Goal: Communication & Community: Ask a question

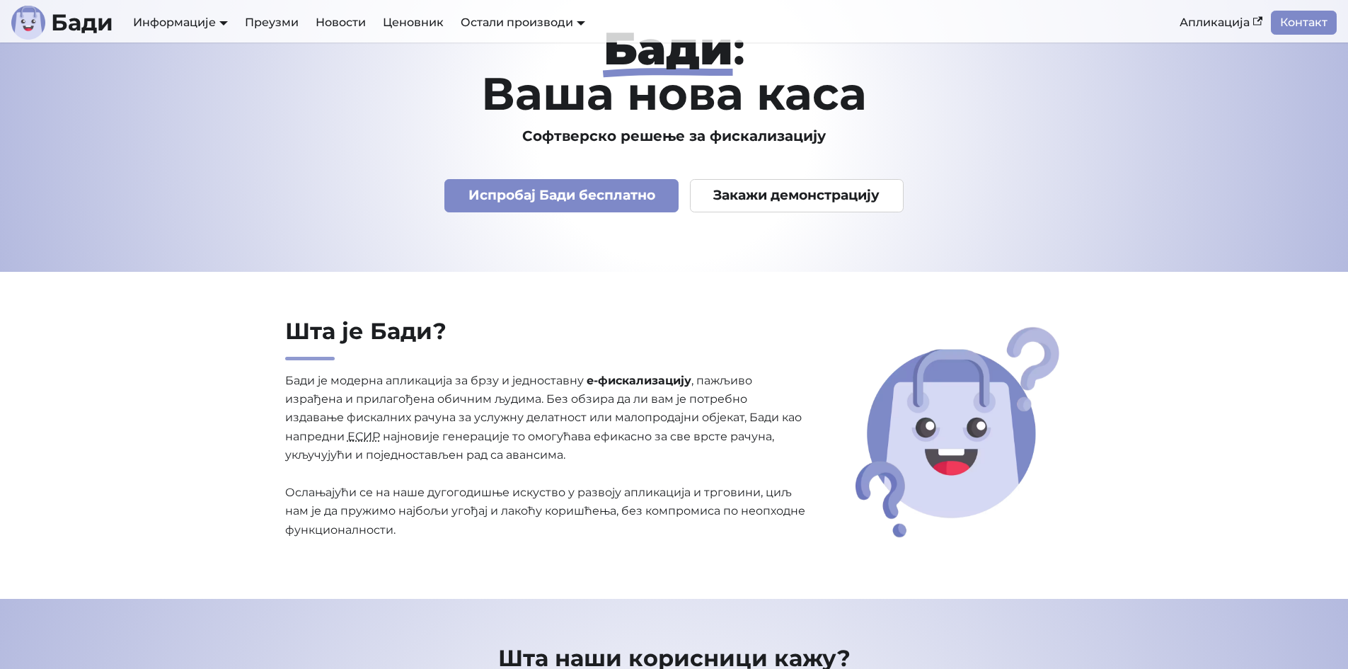
scroll to position [142, 0]
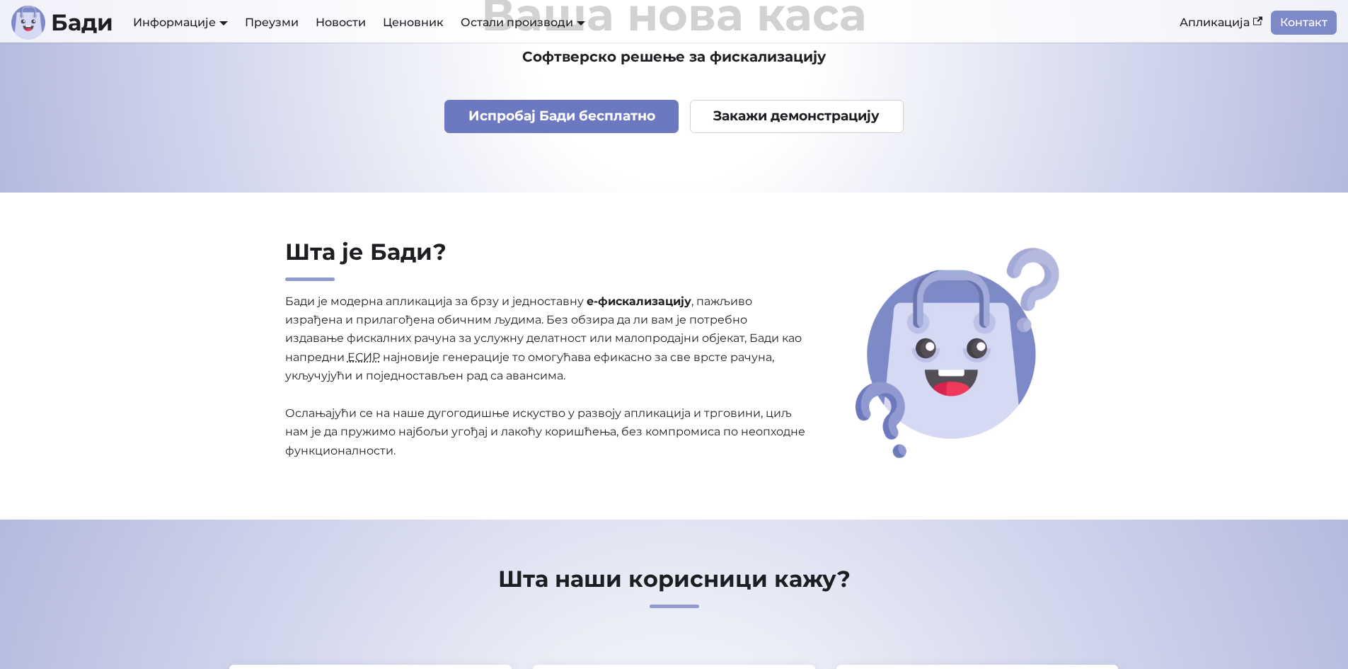
click at [548, 112] on link "Испробај Бади бесплатно" at bounding box center [562, 116] width 234 height 33
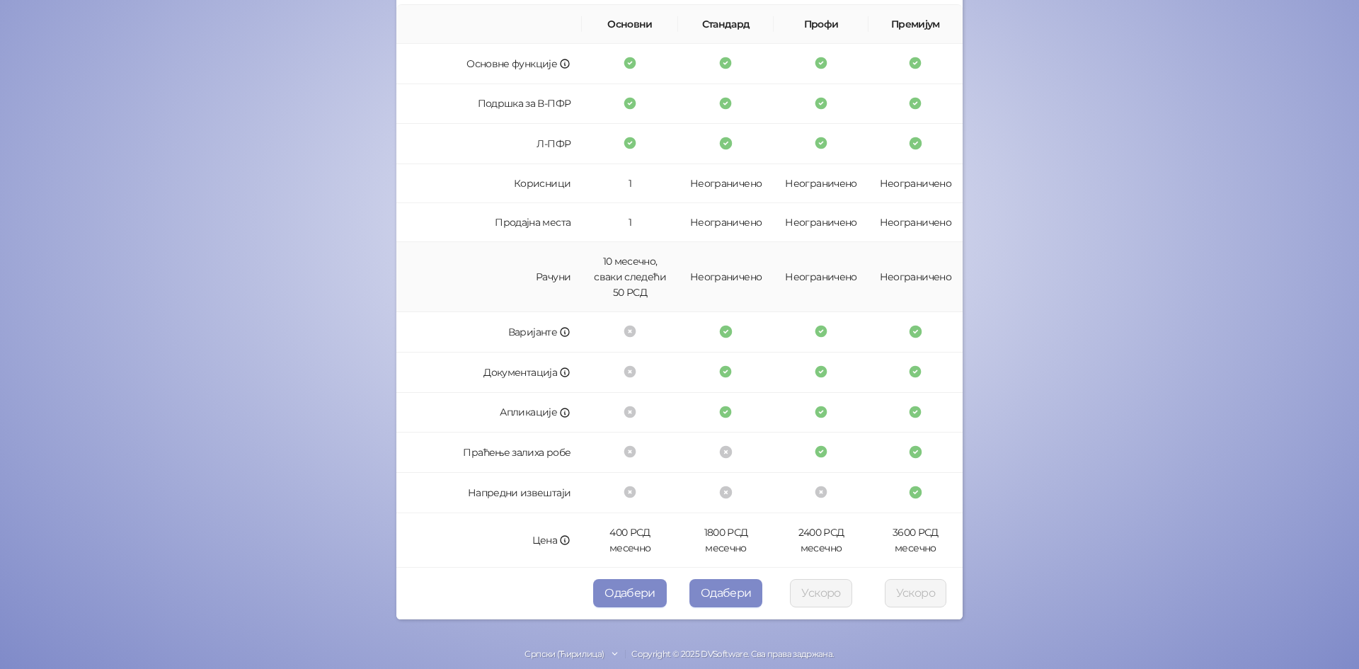
scroll to position [254, 0]
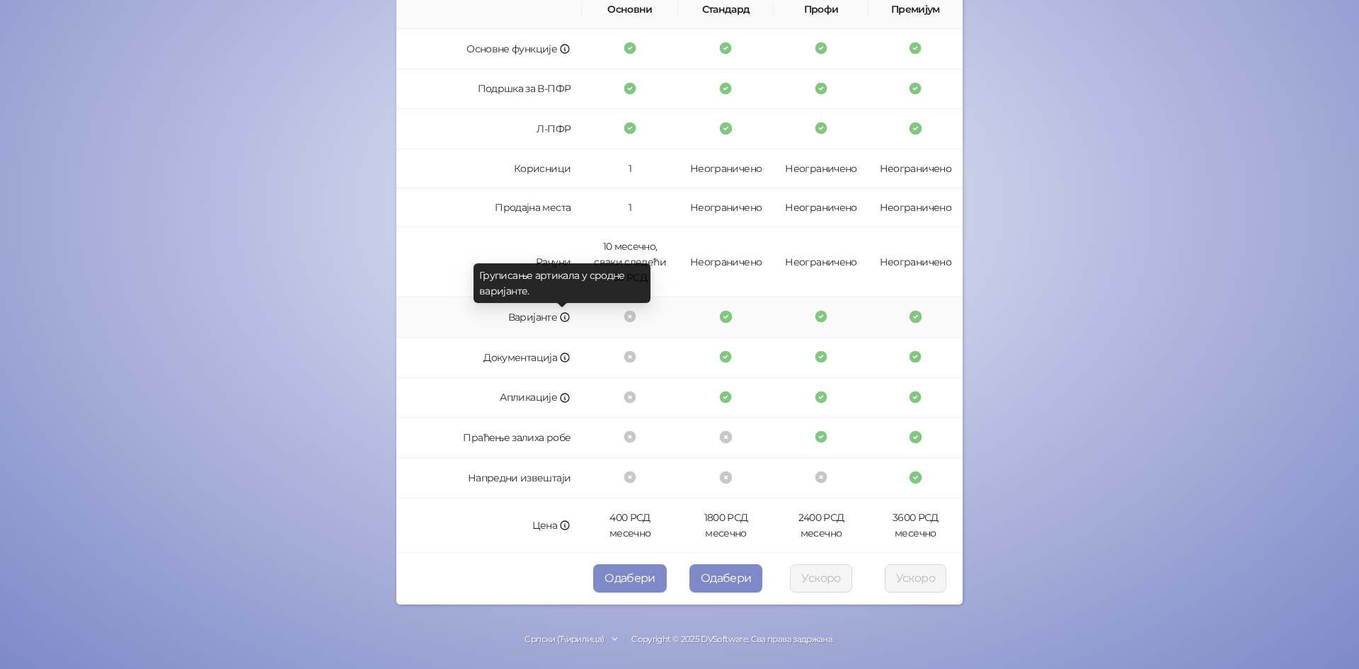
click at [561, 314] on icon at bounding box center [564, 316] width 11 height 11
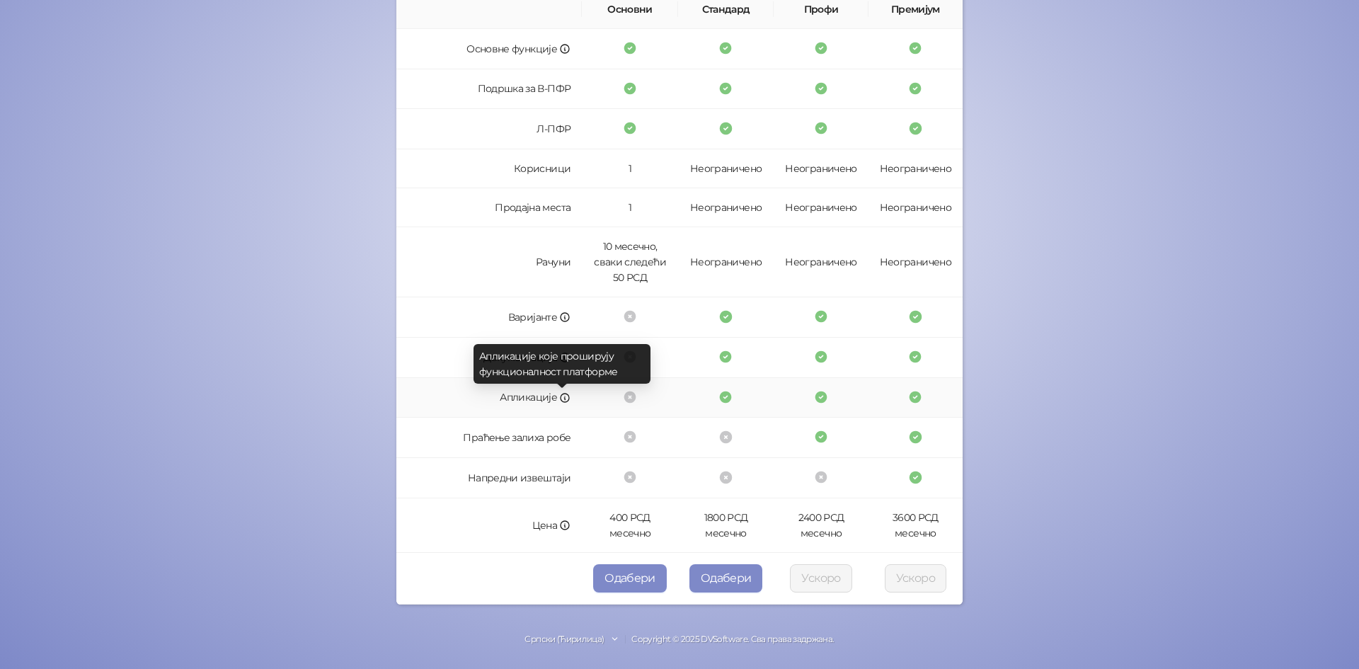
click at [561, 399] on icon at bounding box center [564, 397] width 11 height 11
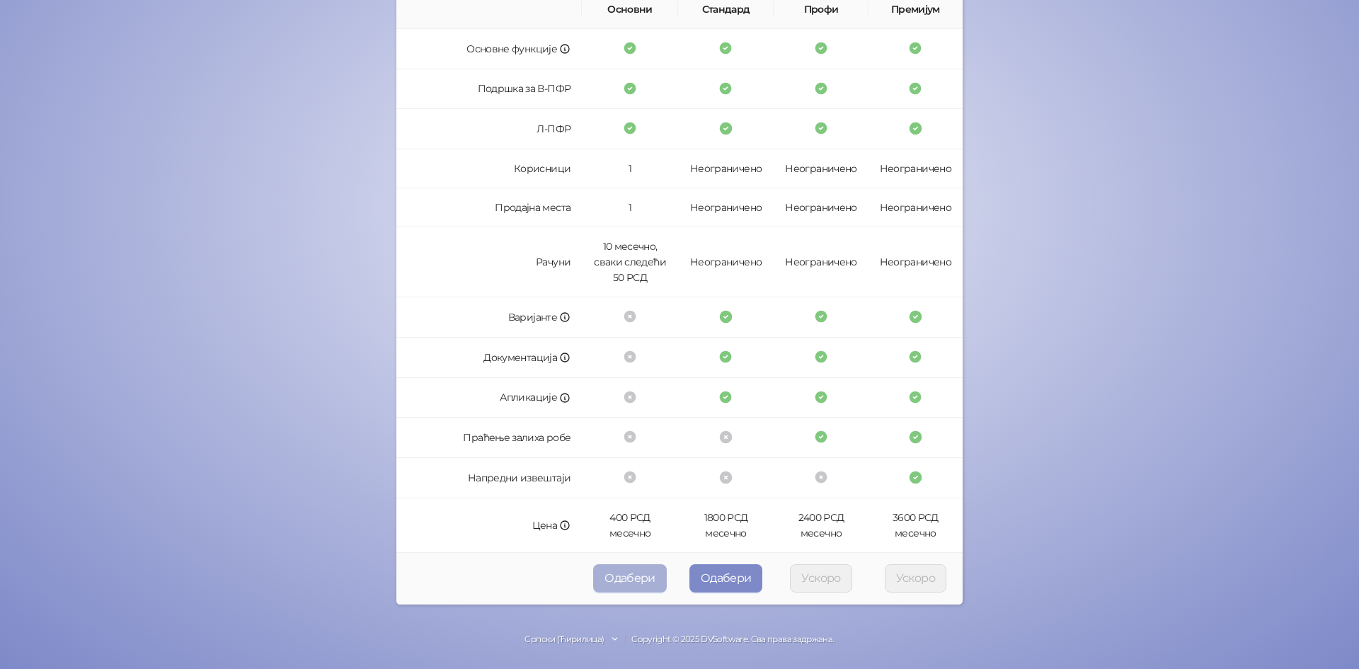
click at [627, 580] on button "Одабери" at bounding box center [630, 578] width 74 height 28
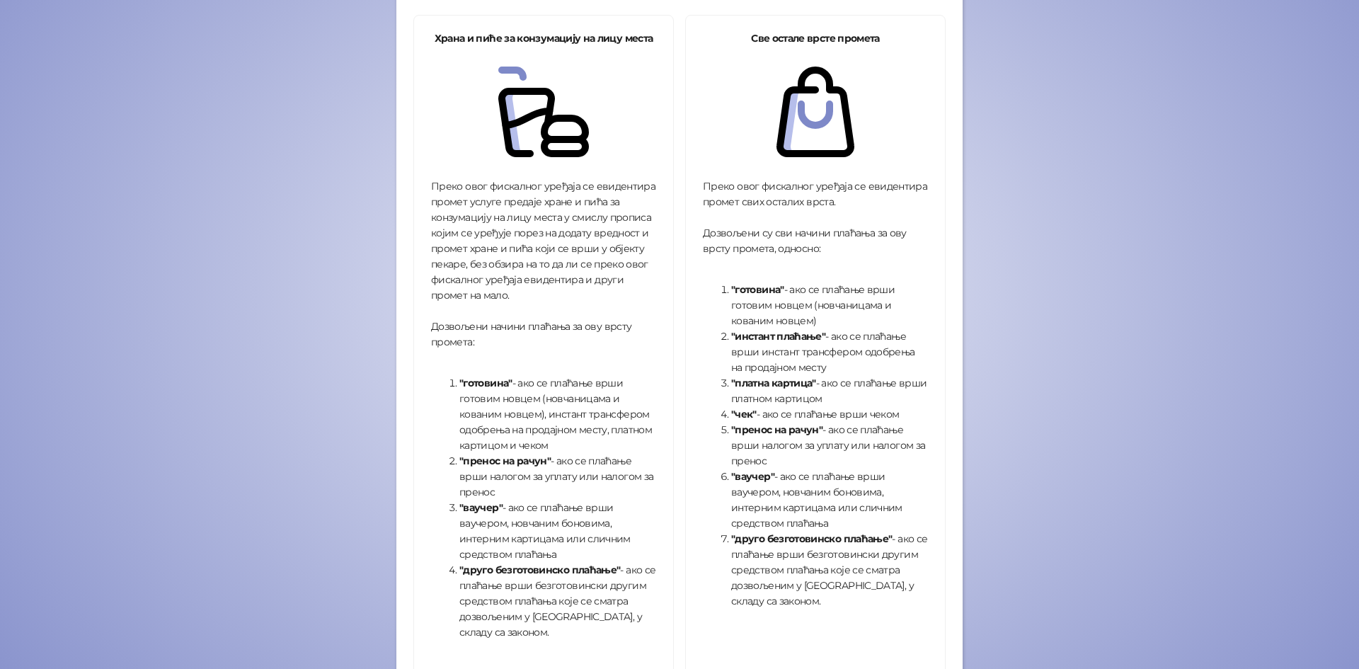
scroll to position [360, 0]
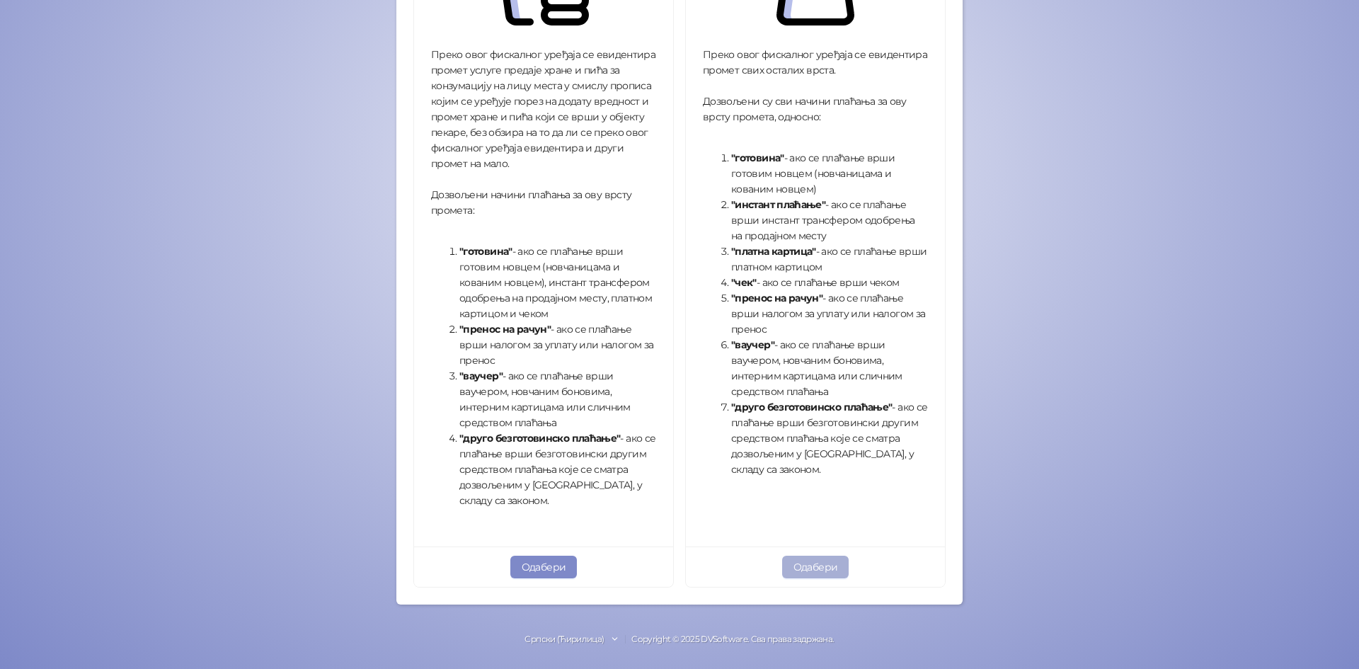
click at [823, 563] on button "Одабери" at bounding box center [815, 567] width 67 height 23
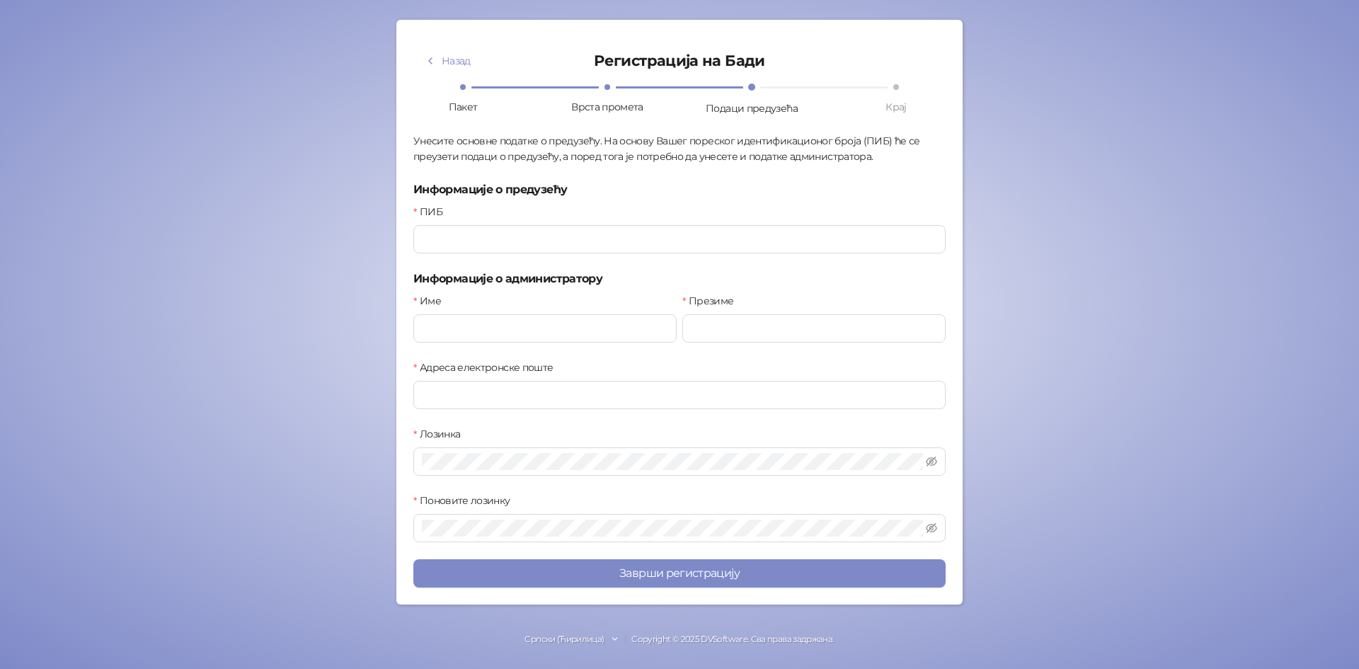
scroll to position [62, 0]
click at [461, 238] on input "ПИБ" at bounding box center [679, 239] width 532 height 28
paste input "*********"
type input "*********"
click at [490, 327] on input "Име" at bounding box center [544, 328] width 263 height 28
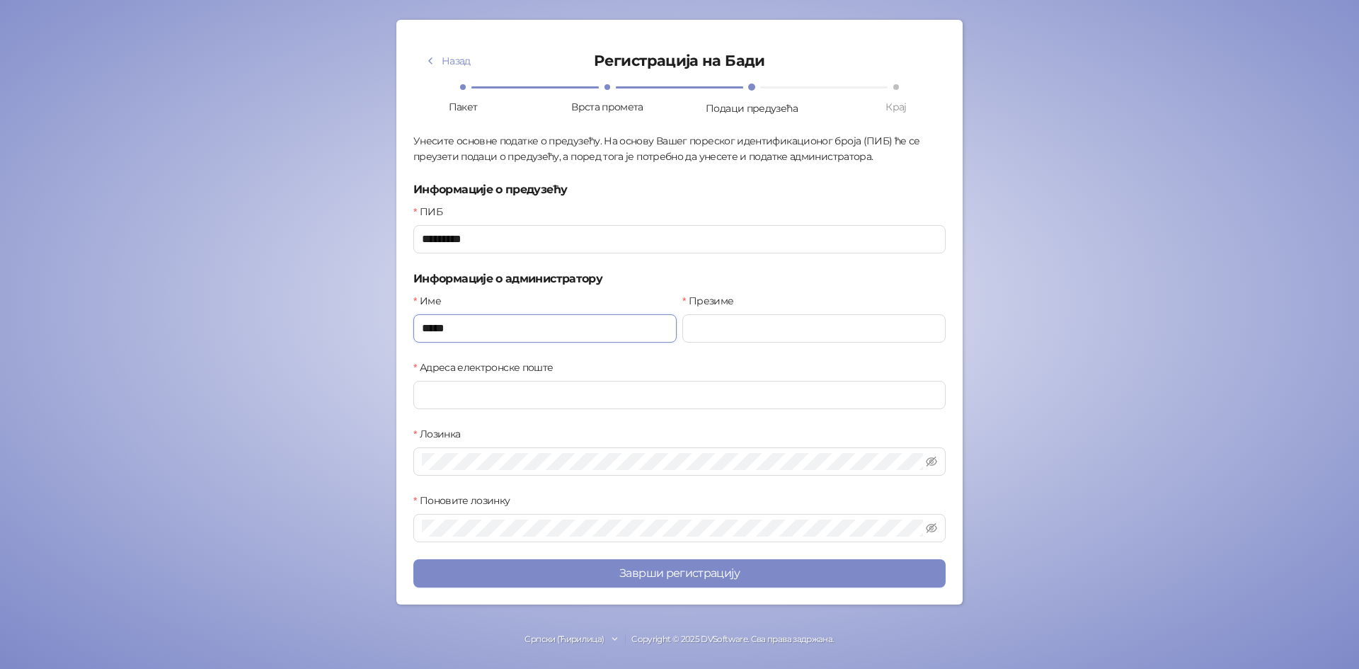
type input "*****"
type input "********"
type input "**********"
drag, startPoint x: 639, startPoint y: 568, endPoint x: 631, endPoint y: 560, distance: 11.0
click at [640, 567] on button "Заврши регистрацију" at bounding box center [679, 573] width 532 height 28
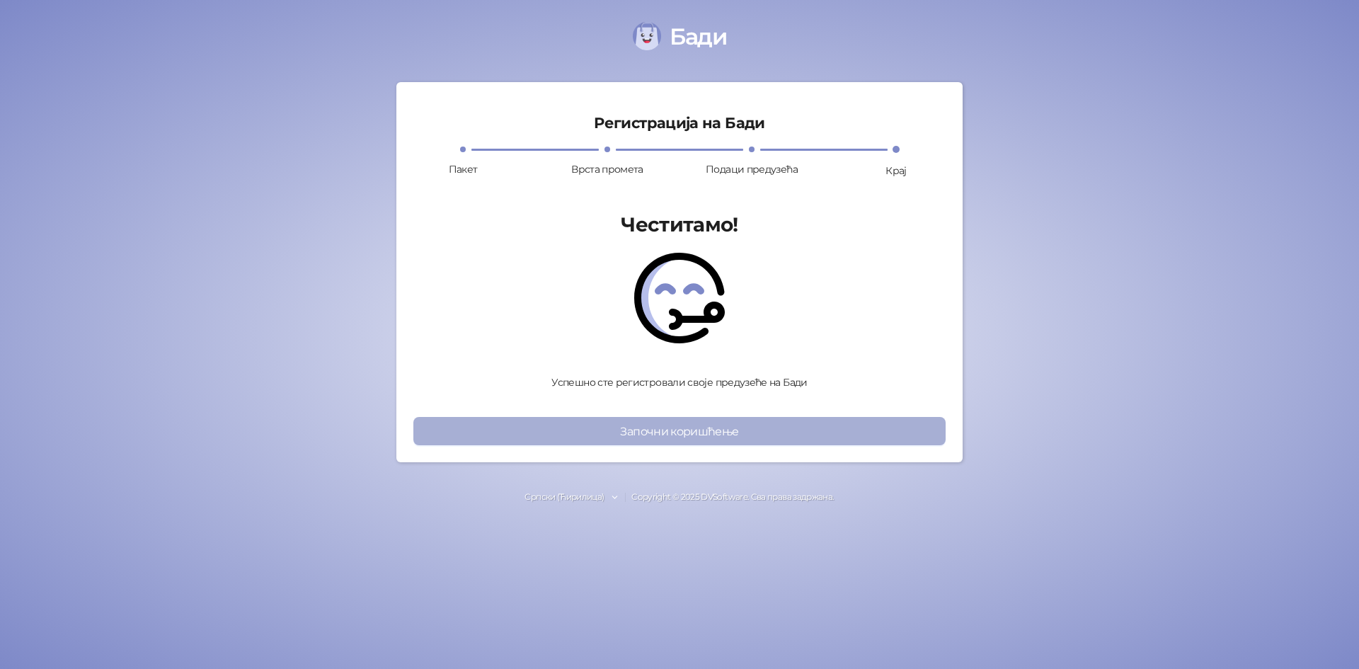
click at [684, 432] on button "Започни коришћење" at bounding box center [679, 431] width 532 height 28
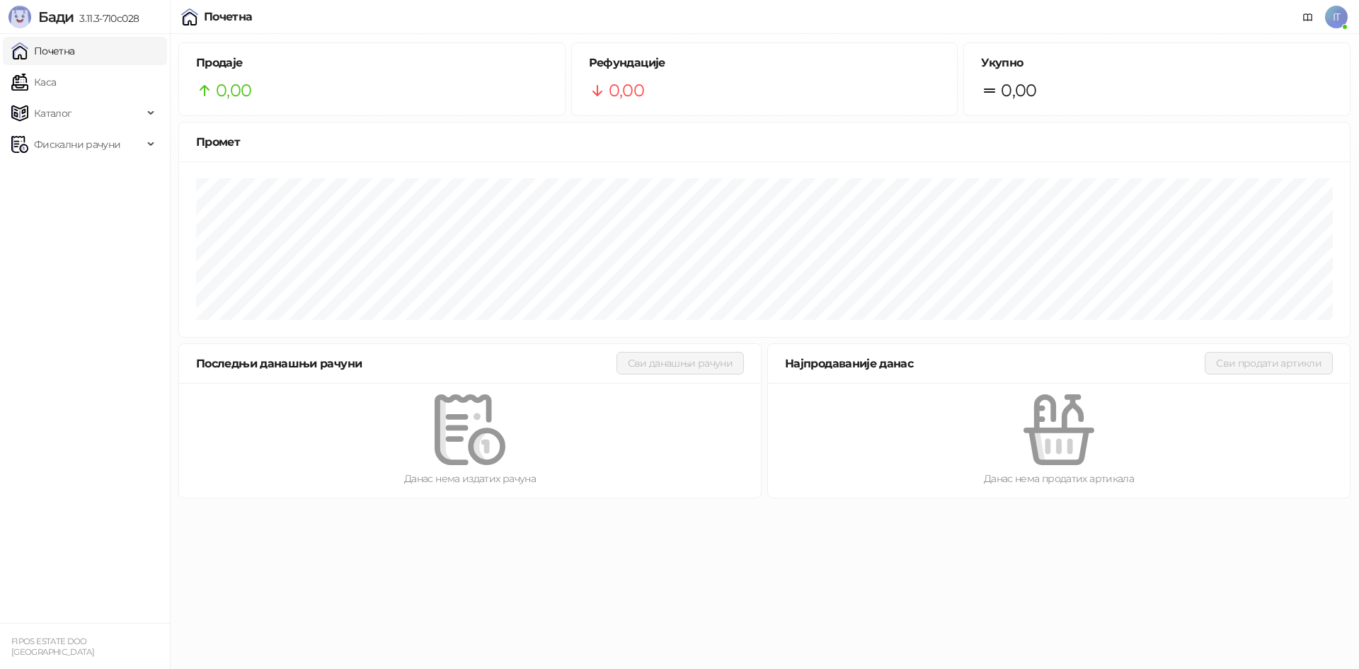
click at [1334, 16] on span "IT" at bounding box center [1336, 17] width 23 height 23
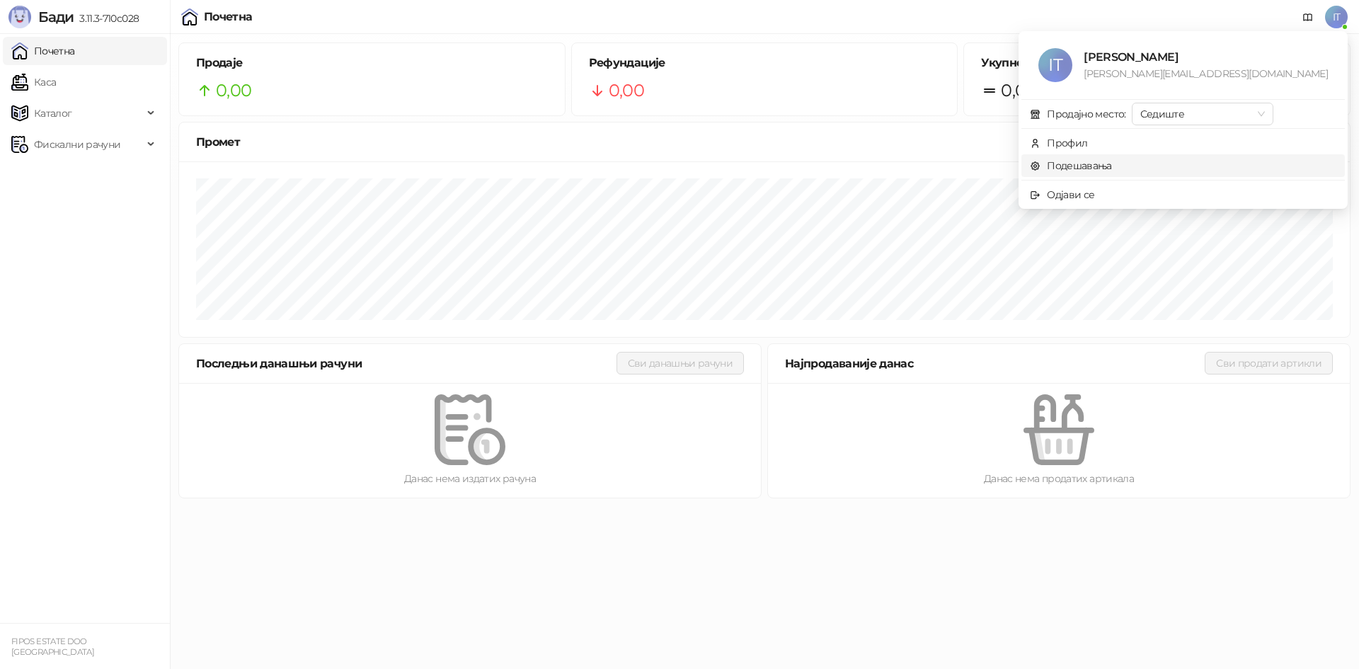
click at [1112, 168] on link "Подешавања" at bounding box center [1071, 165] width 82 height 13
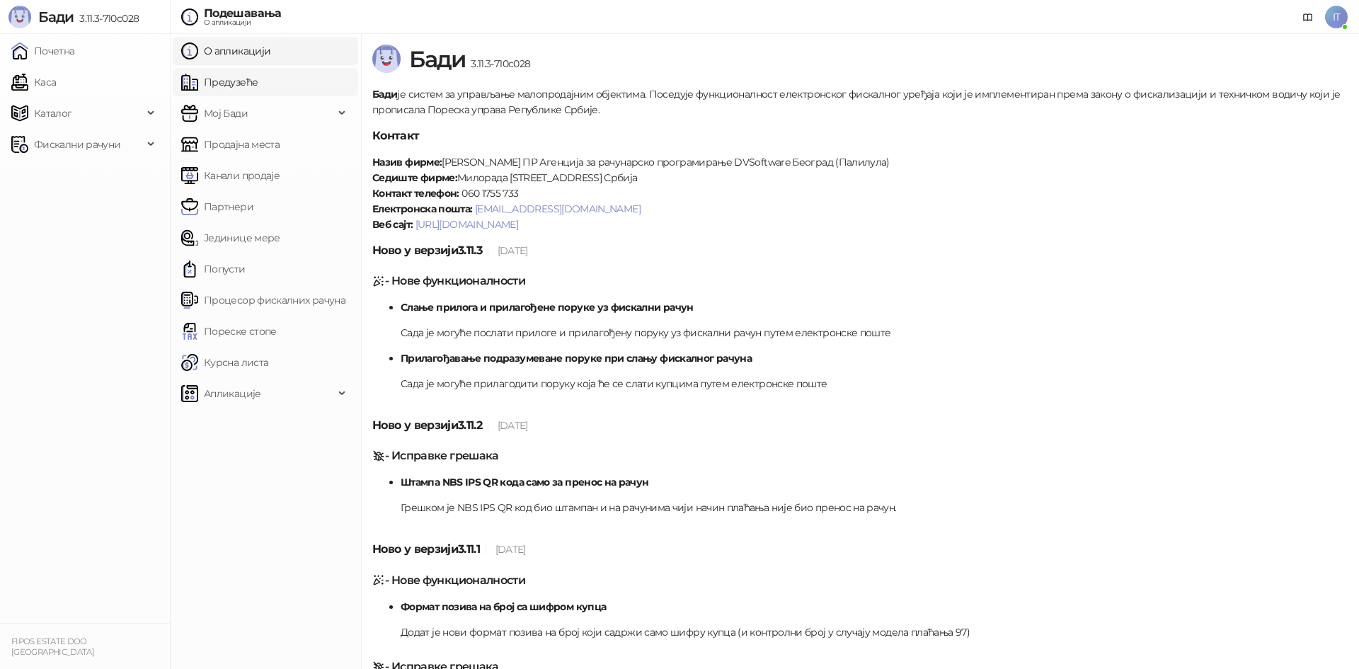
click at [242, 77] on link "Предузеће" at bounding box center [219, 82] width 76 height 28
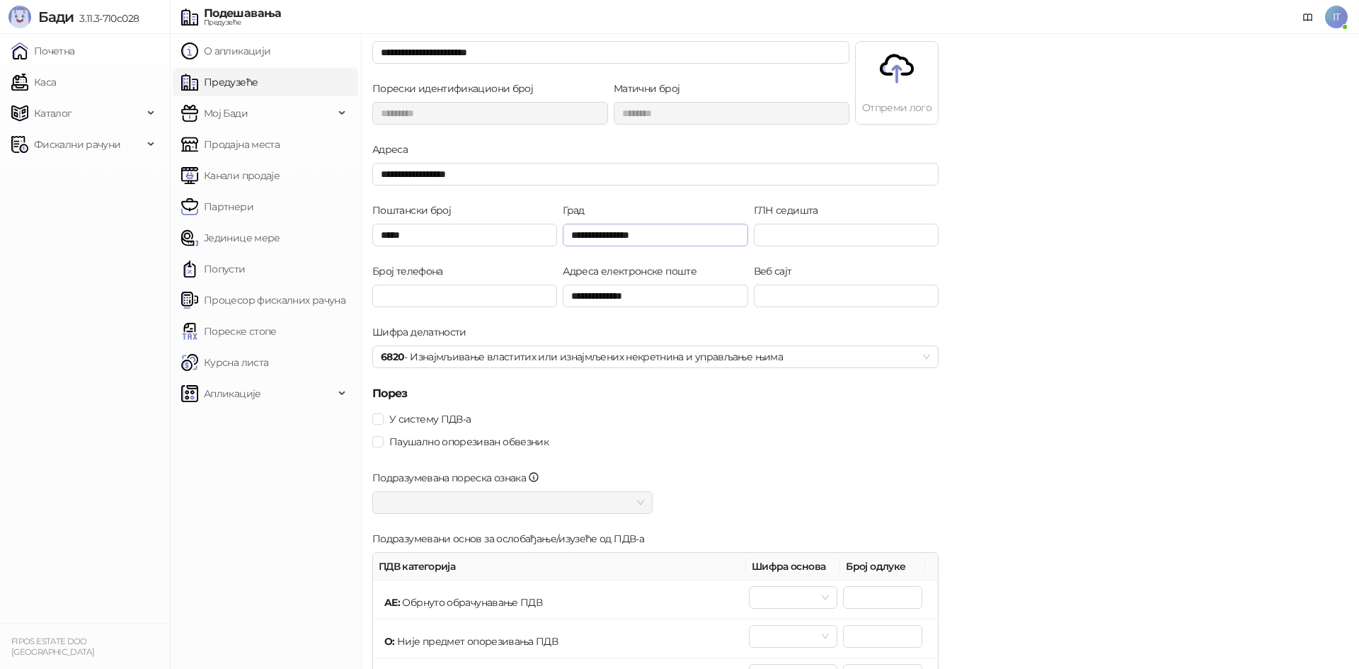
scroll to position [71, 0]
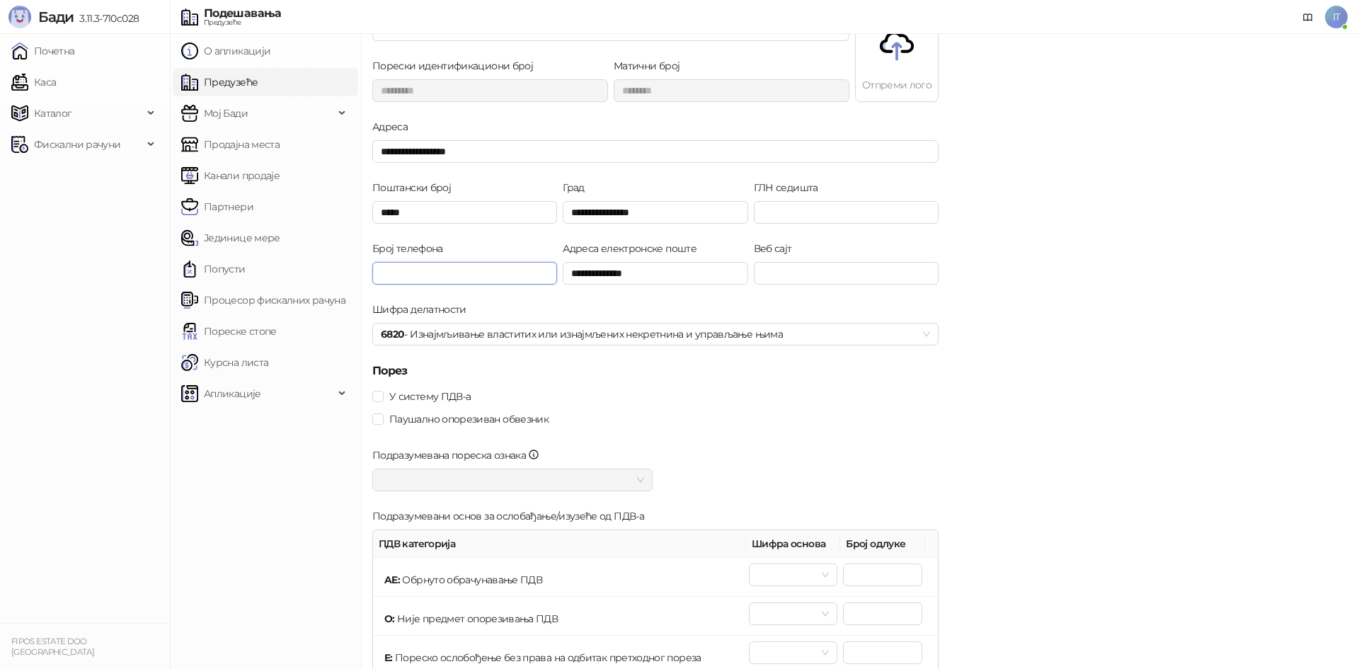
click at [481, 279] on input "Број телефона" at bounding box center [464, 273] width 185 height 23
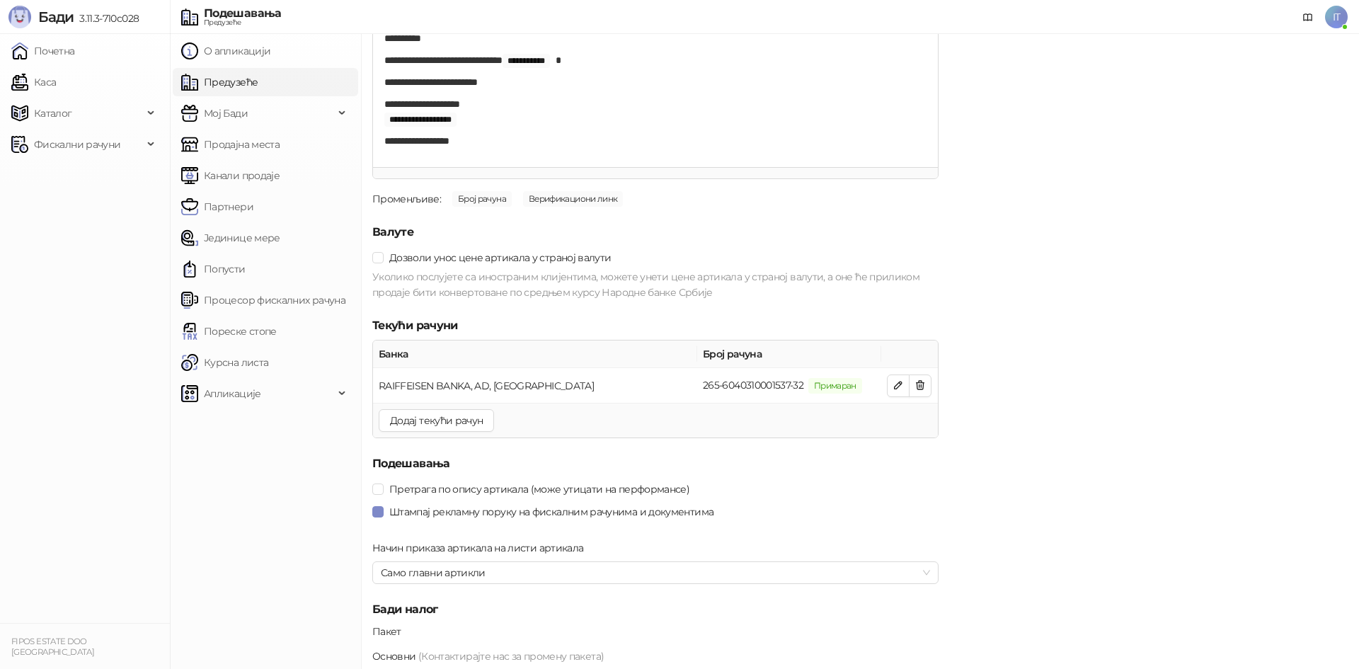
scroll to position [1382, 0]
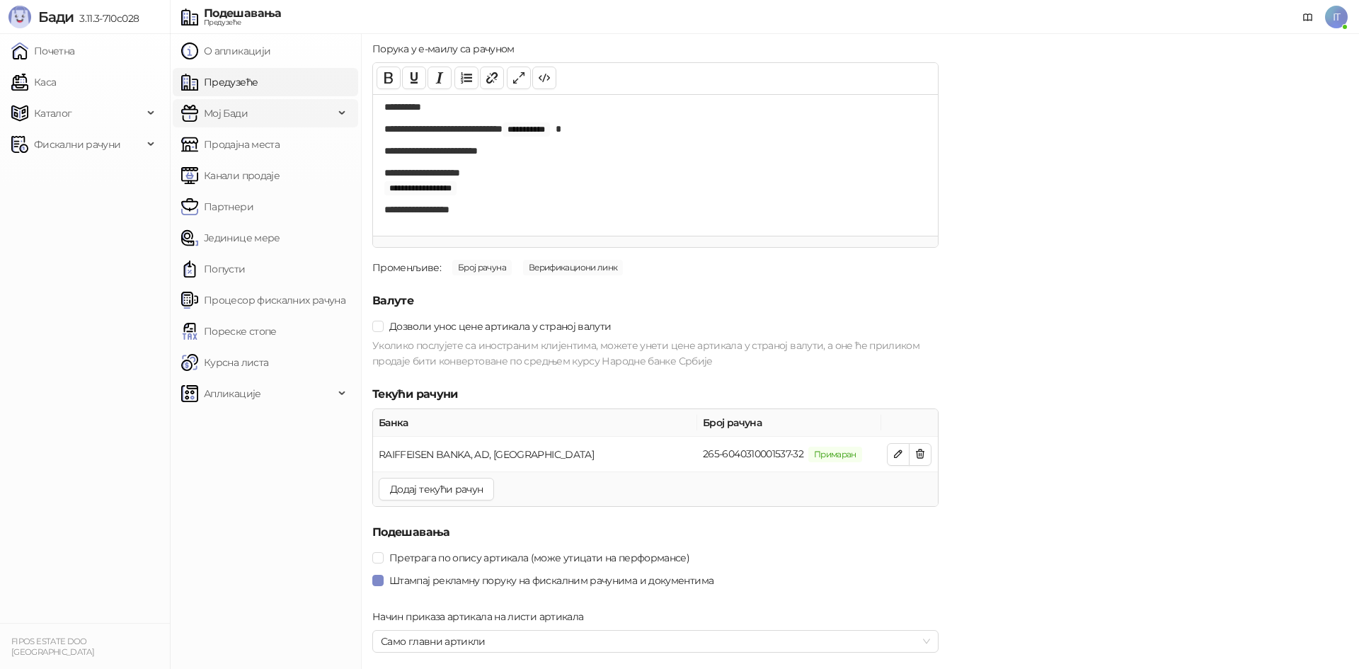
click at [256, 113] on span "Мој Бади" at bounding box center [257, 113] width 153 height 28
click at [253, 151] on link "Подешавања" at bounding box center [231, 144] width 88 height 28
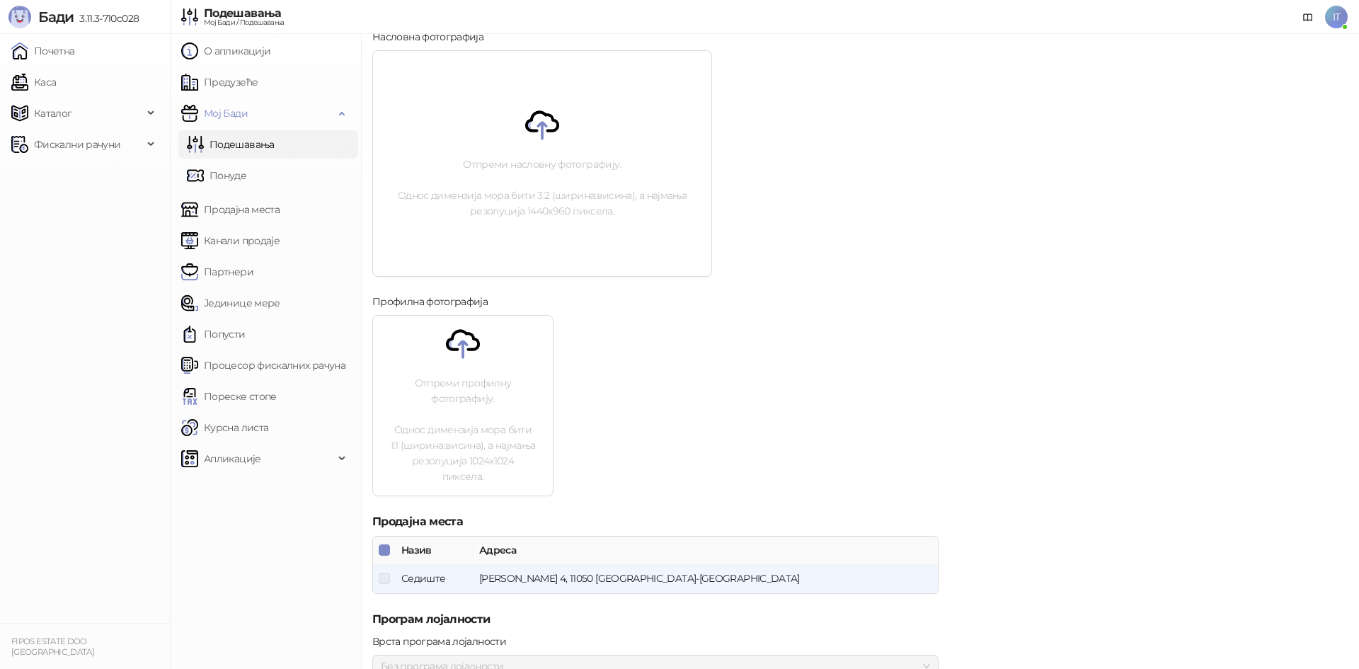
scroll to position [406, 0]
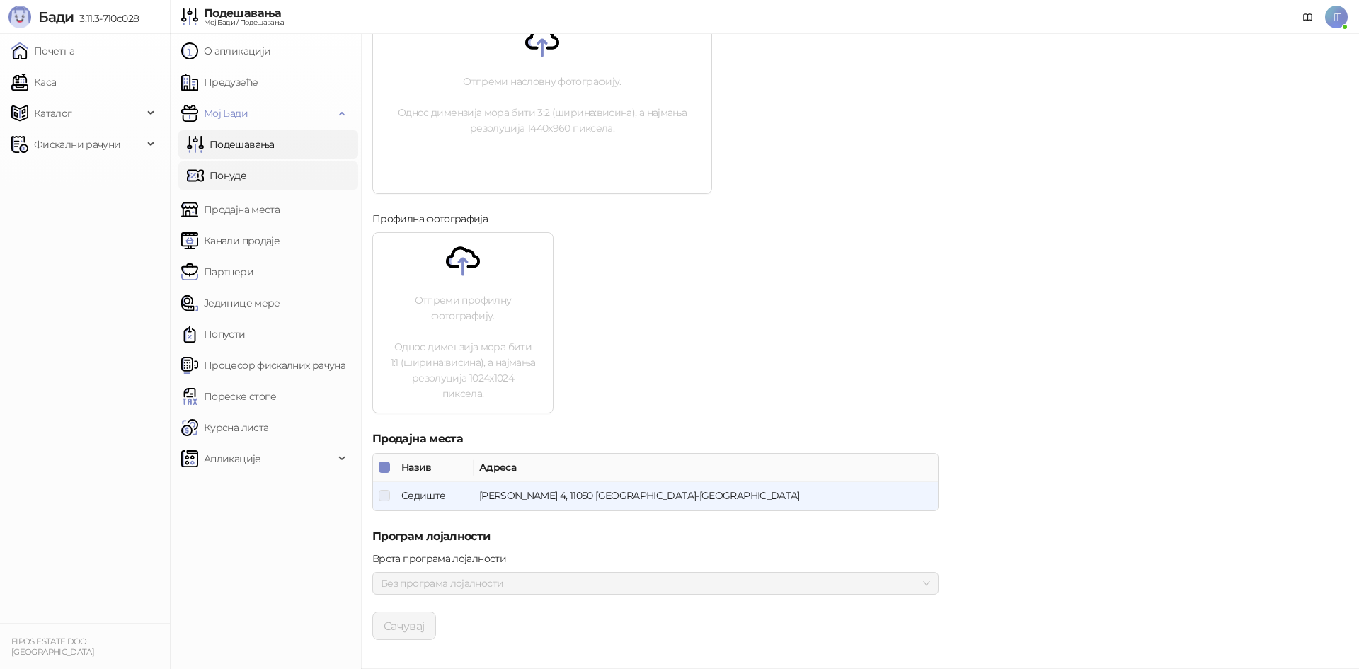
click at [229, 173] on link "Понуде" at bounding box center [216, 175] width 59 height 28
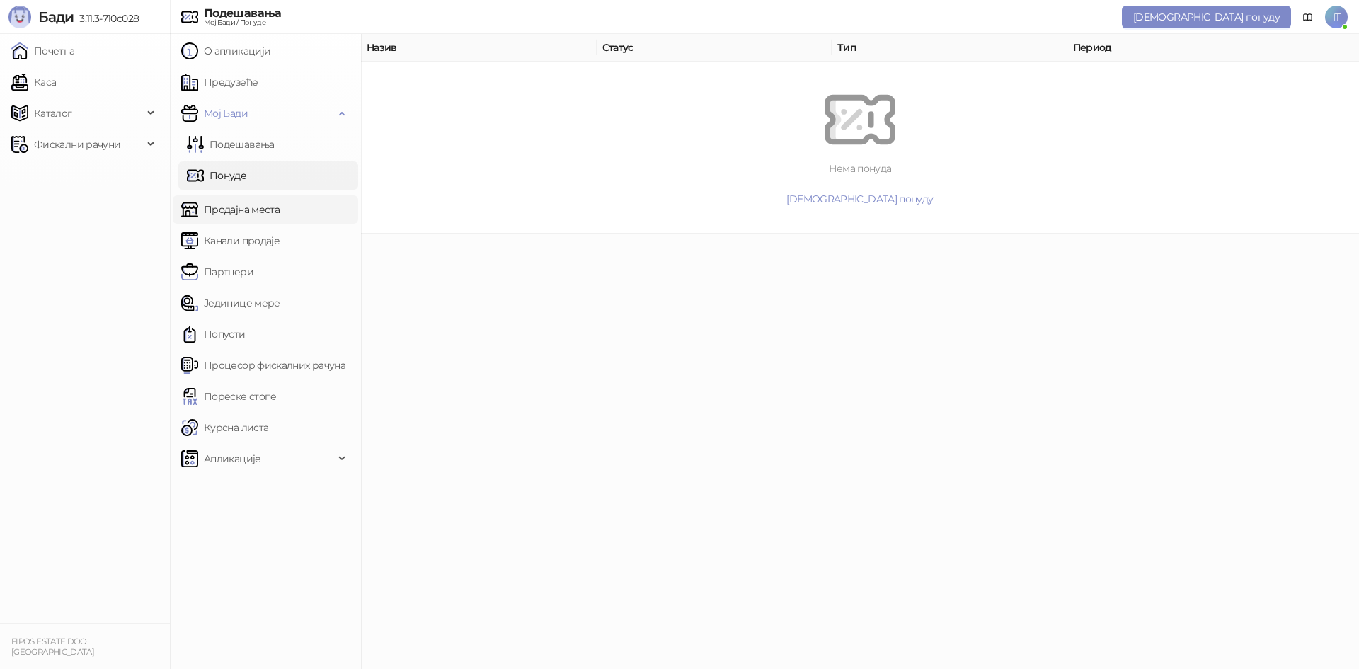
click at [251, 206] on link "Продајна места" at bounding box center [230, 209] width 98 height 28
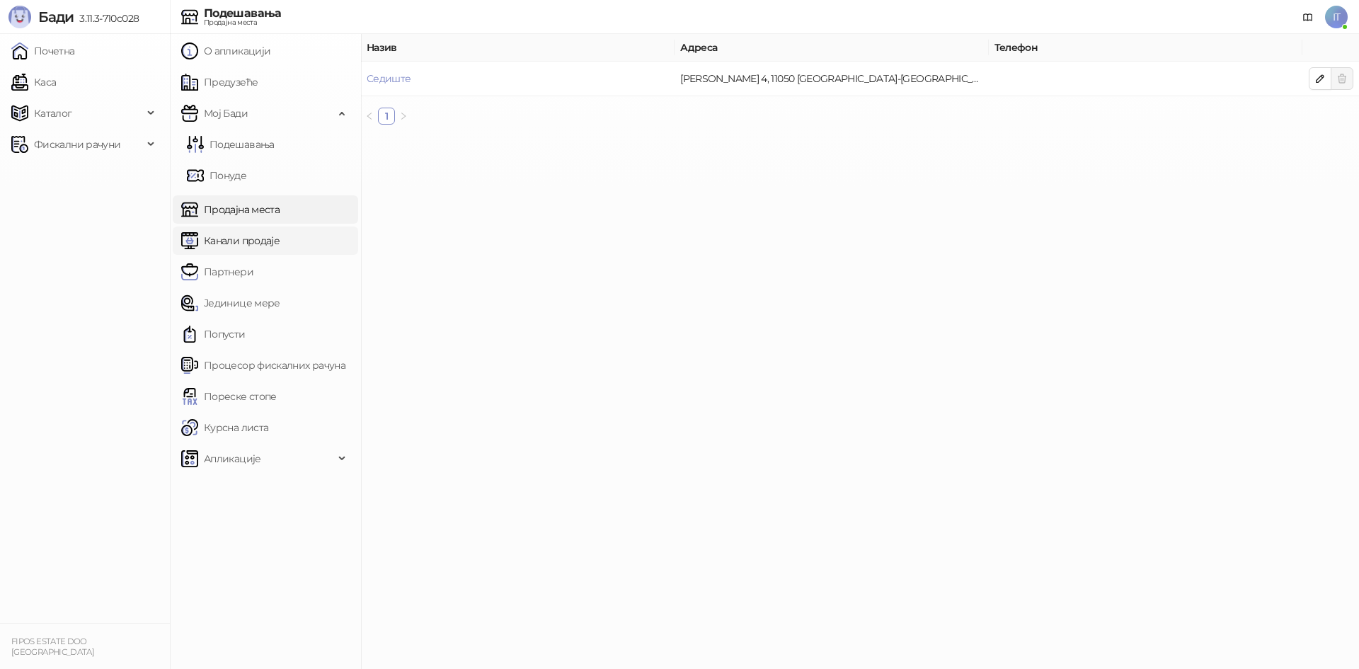
click at [270, 240] on link "Канали продаје" at bounding box center [230, 241] width 98 height 28
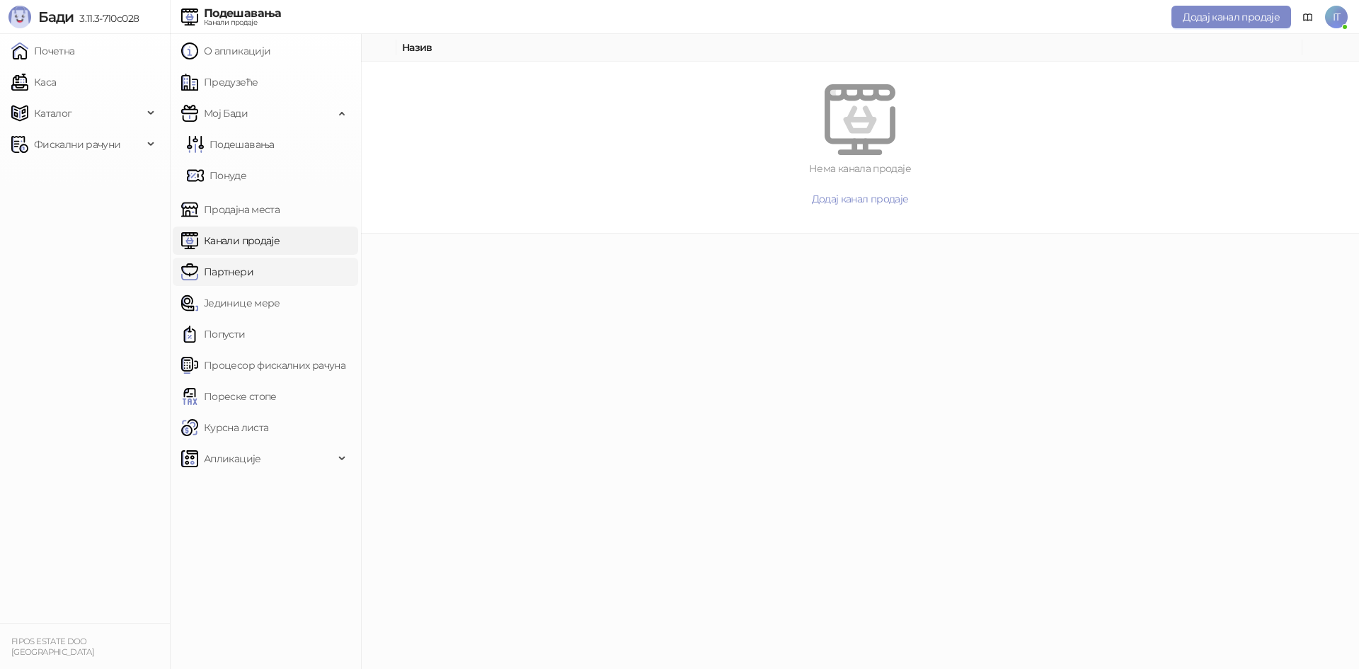
click at [247, 280] on link "Партнери" at bounding box center [217, 272] width 72 height 28
click at [263, 298] on link "Јединице мере" at bounding box center [230, 303] width 99 height 28
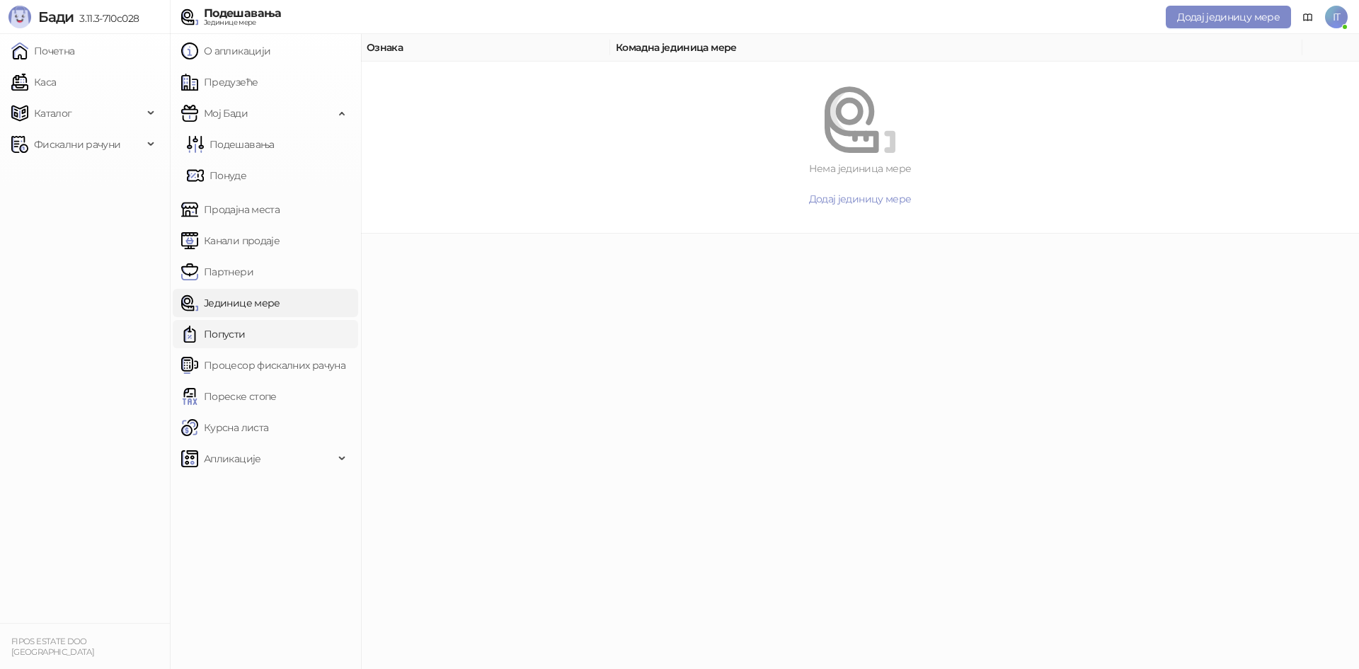
click at [246, 325] on link "Попусти" at bounding box center [213, 334] width 64 height 28
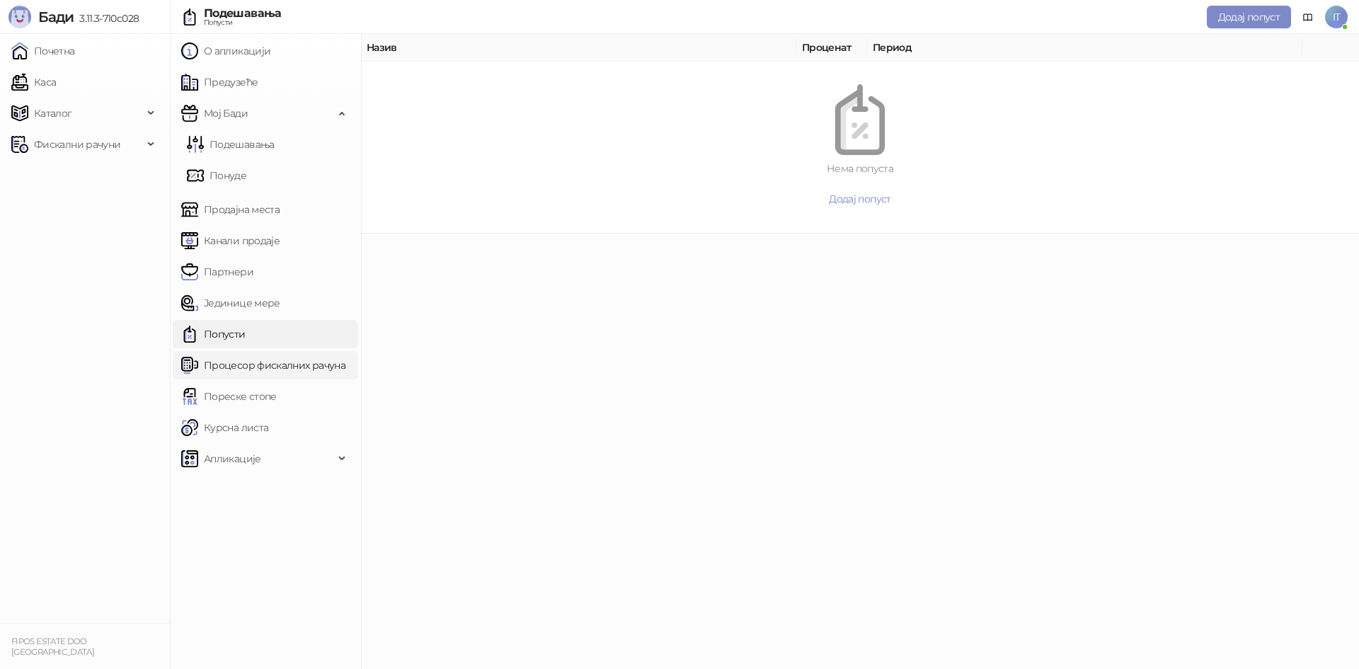
click at [319, 356] on link "Процесор фискалних рачуна" at bounding box center [263, 365] width 164 height 28
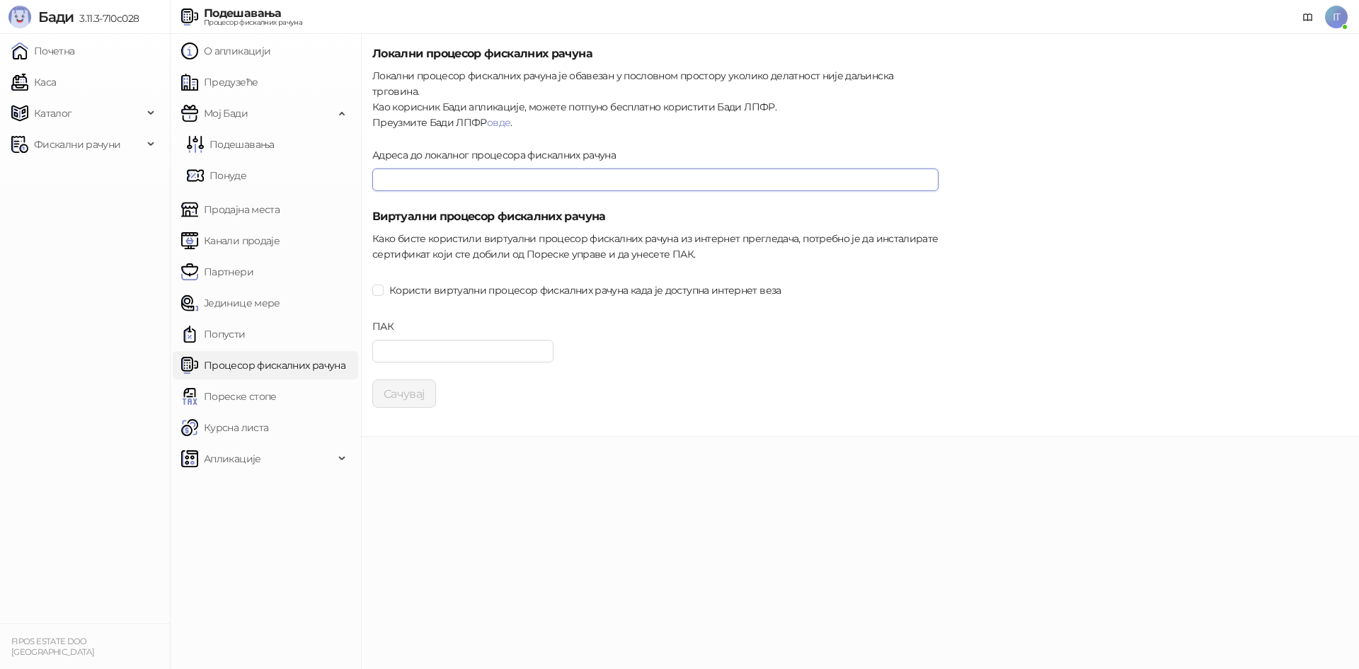
click at [480, 168] on input "Адреса до локалног процесора фискалних рачуна" at bounding box center [655, 179] width 566 height 23
click at [263, 464] on span "Апликације" at bounding box center [257, 459] width 153 height 28
click at [248, 40] on link "О апликацији" at bounding box center [225, 51] width 89 height 28
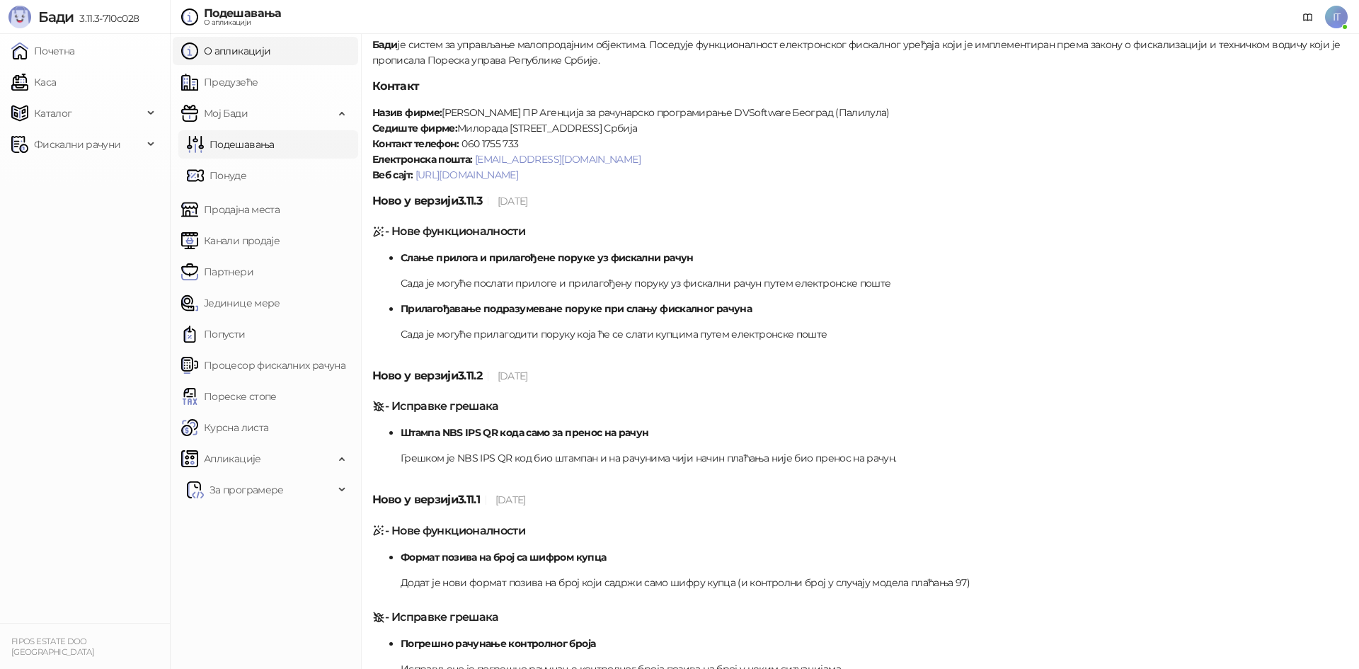
scroll to position [71, 0]
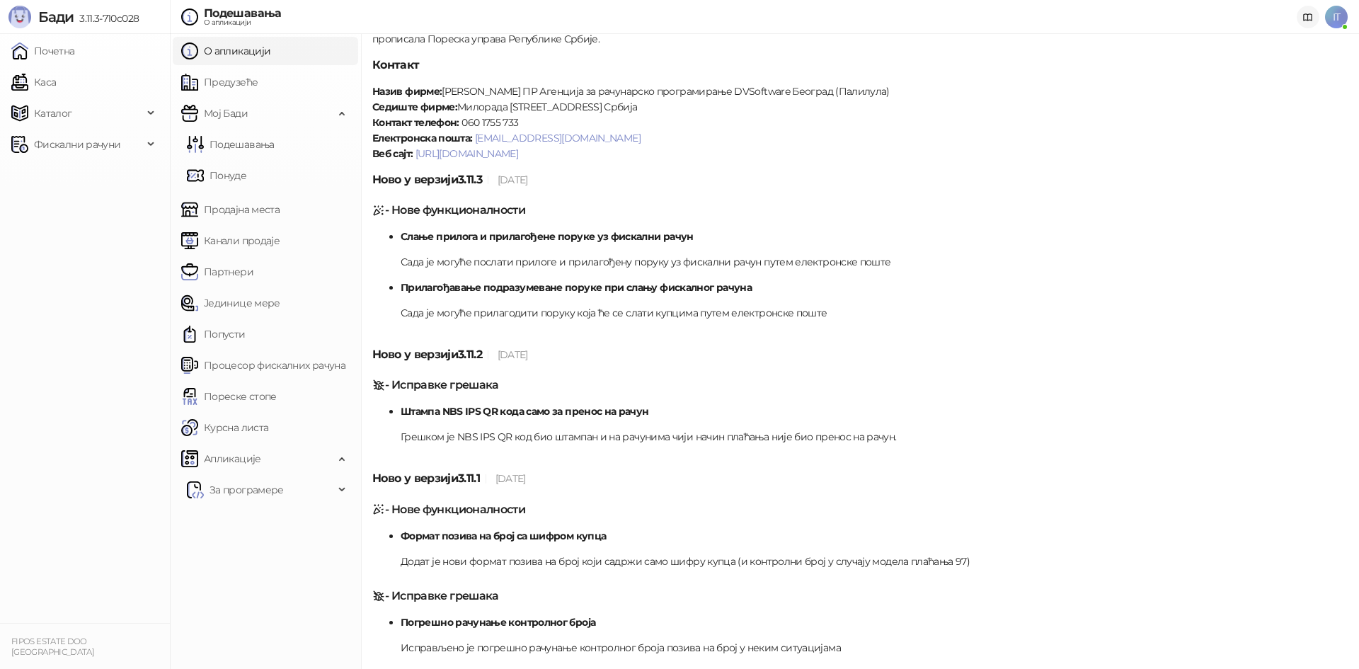
click at [1310, 13] on icon at bounding box center [1307, 17] width 11 height 11
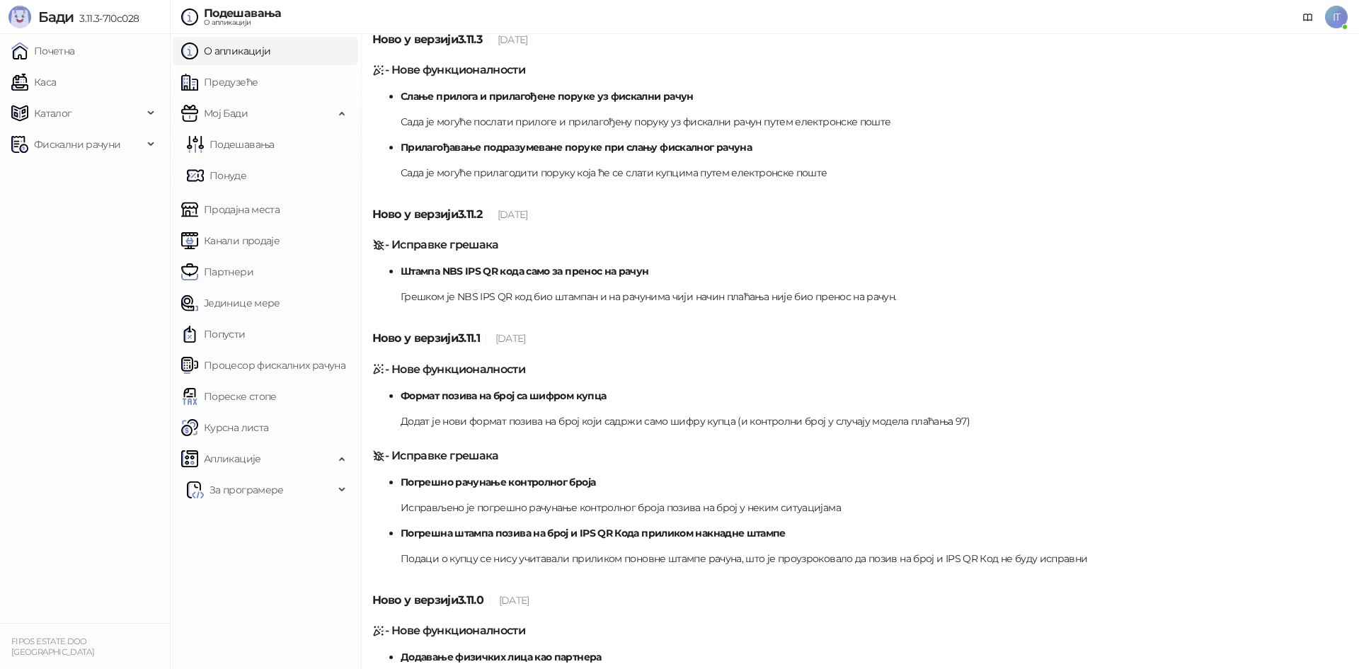
scroll to position [212, 0]
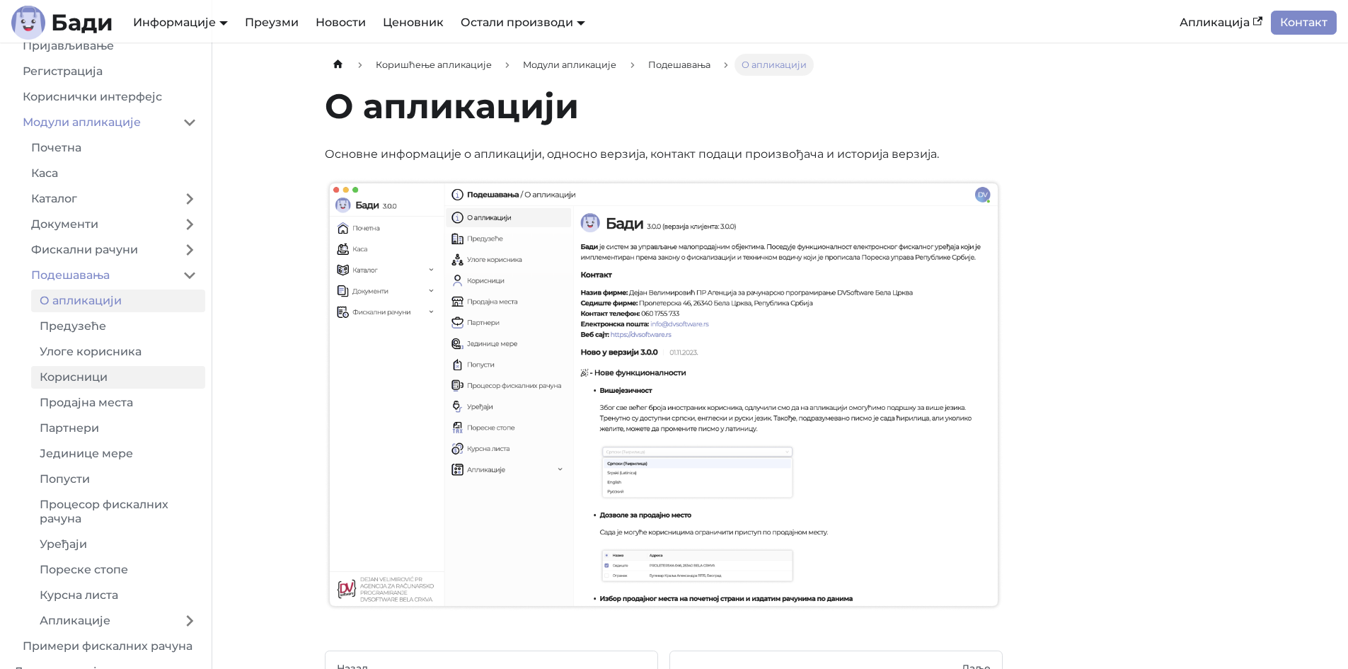
scroll to position [135, 0]
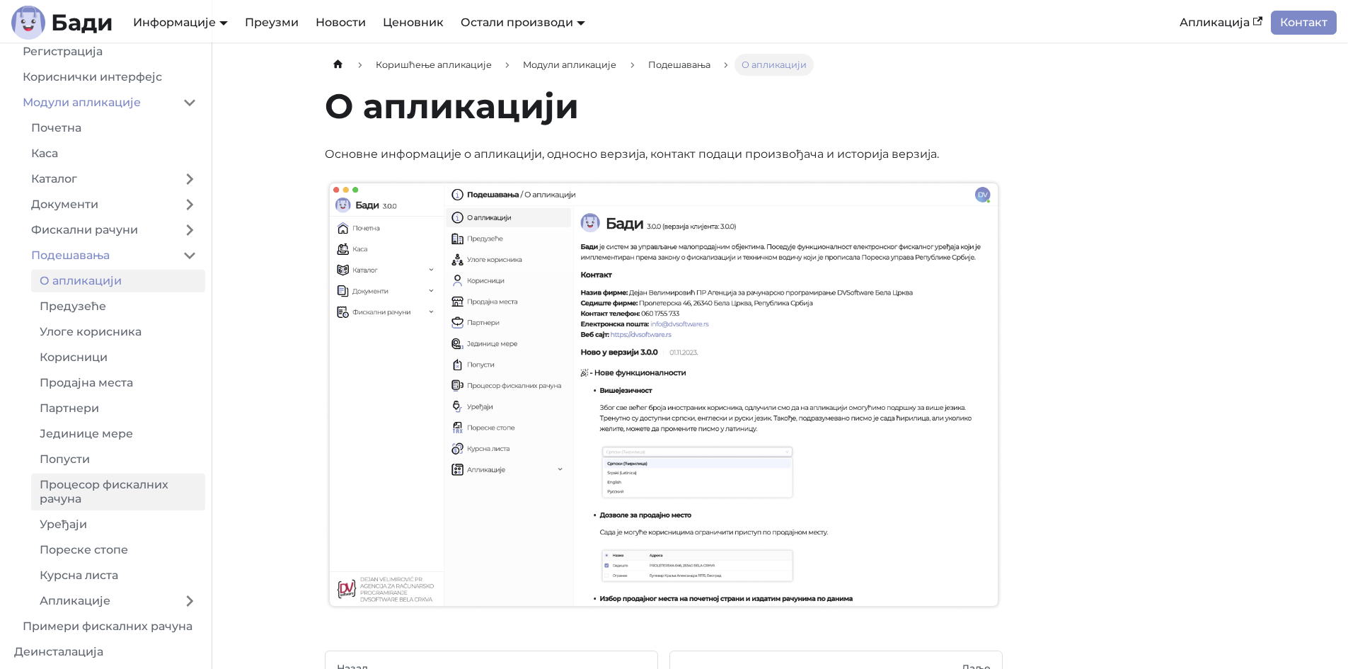
click at [90, 481] on link "Процесор фискалних рачуна" at bounding box center [118, 492] width 174 height 37
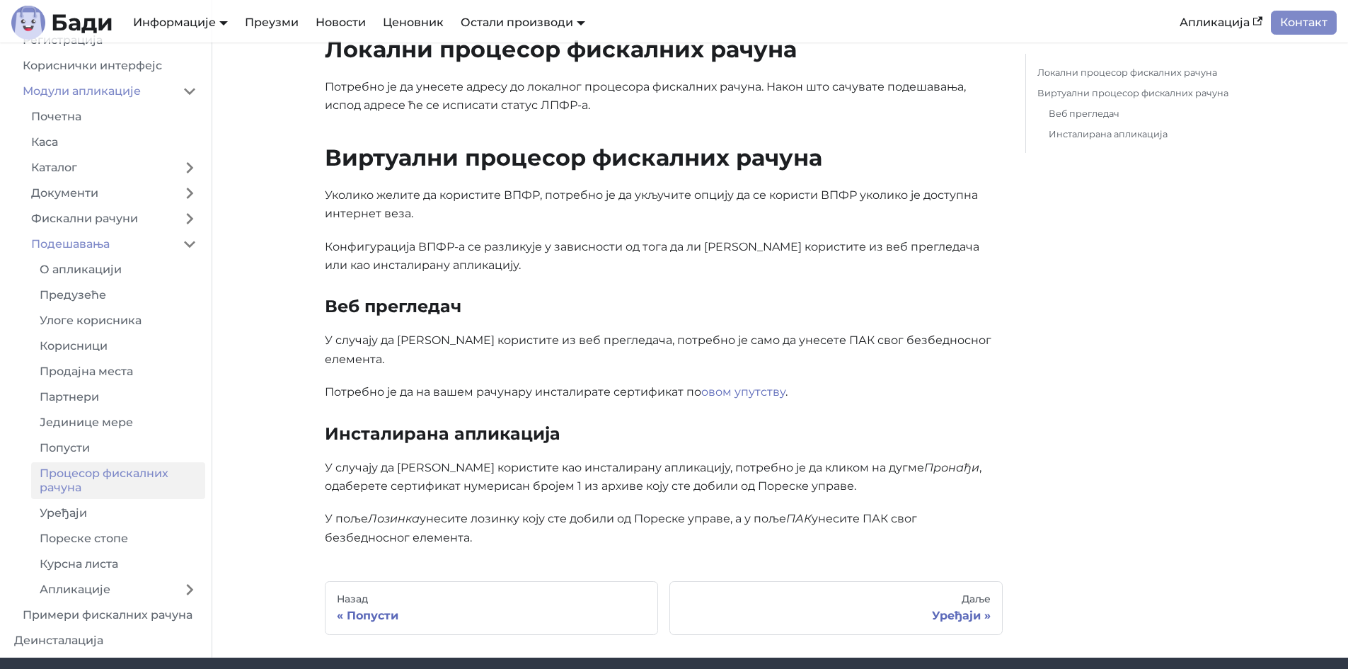
scroll to position [762, 0]
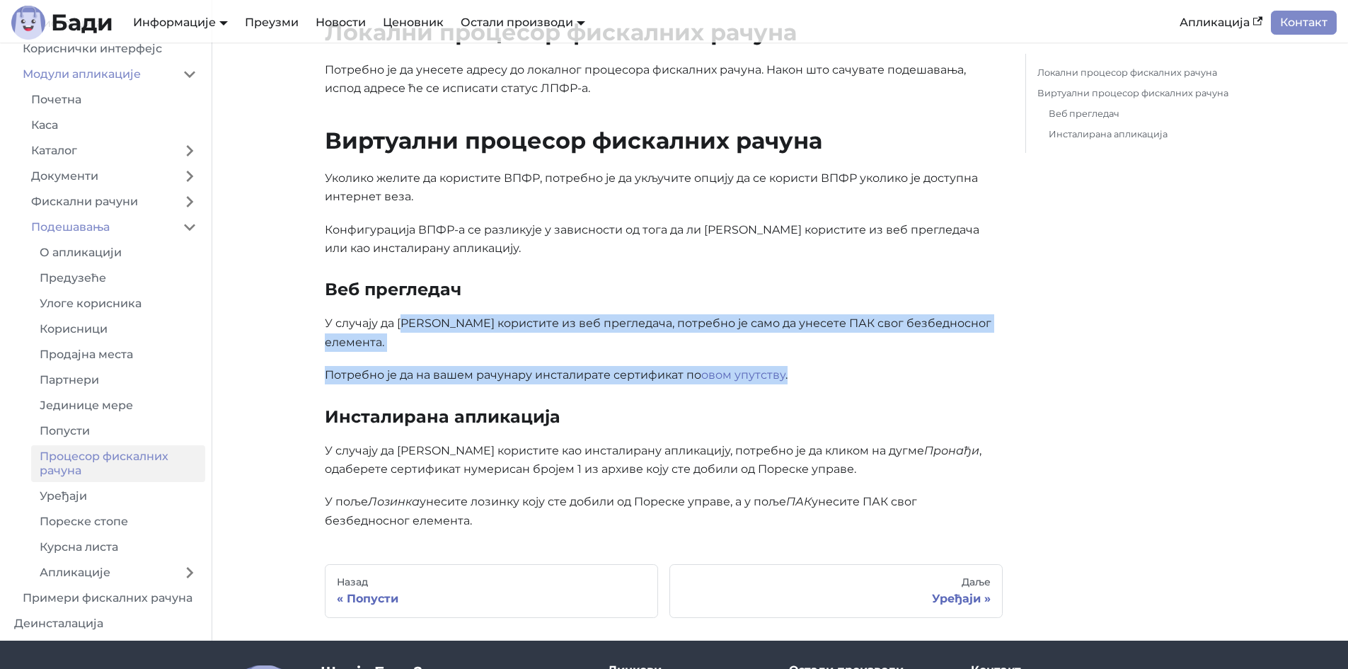
drag, startPoint x: 408, startPoint y: 310, endPoint x: 801, endPoint y: 328, distance: 393.2
click at [893, 366] on p "Потребно је да на вашем рачунару инсталирате сертификат по овом упутству ." at bounding box center [664, 375] width 678 height 18
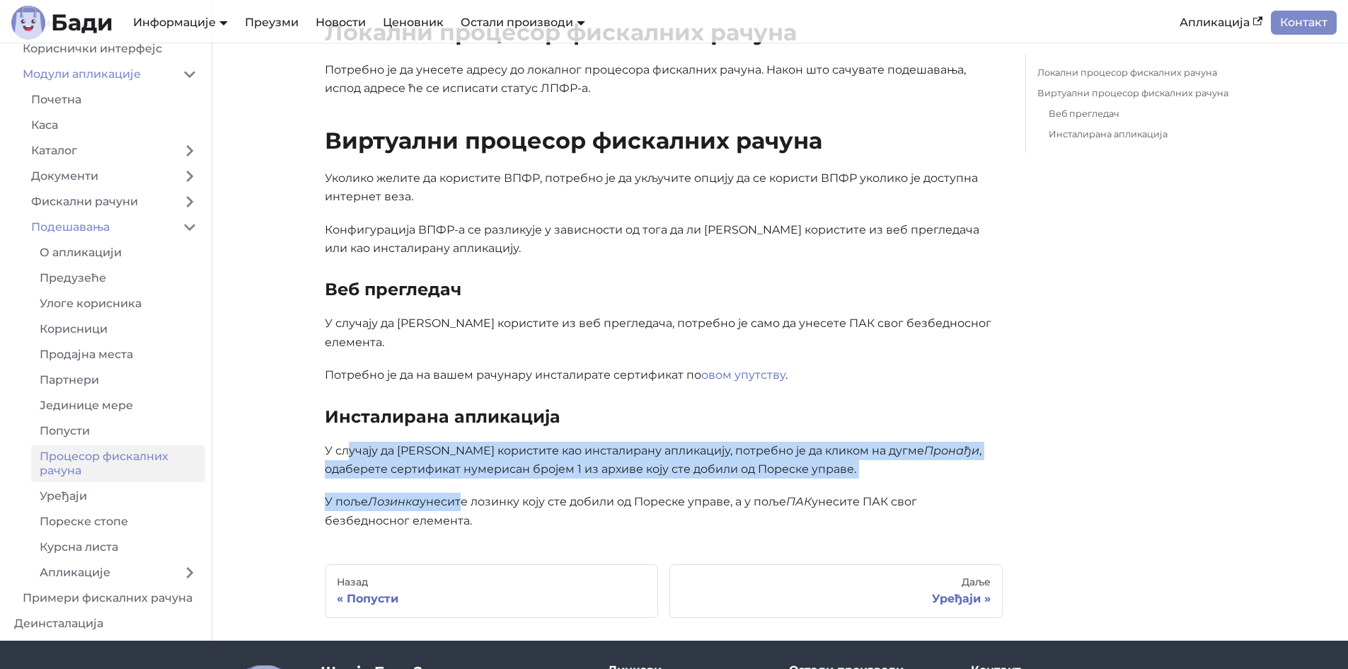
drag, startPoint x: 351, startPoint y: 413, endPoint x: 459, endPoint y: 452, distance: 115.3
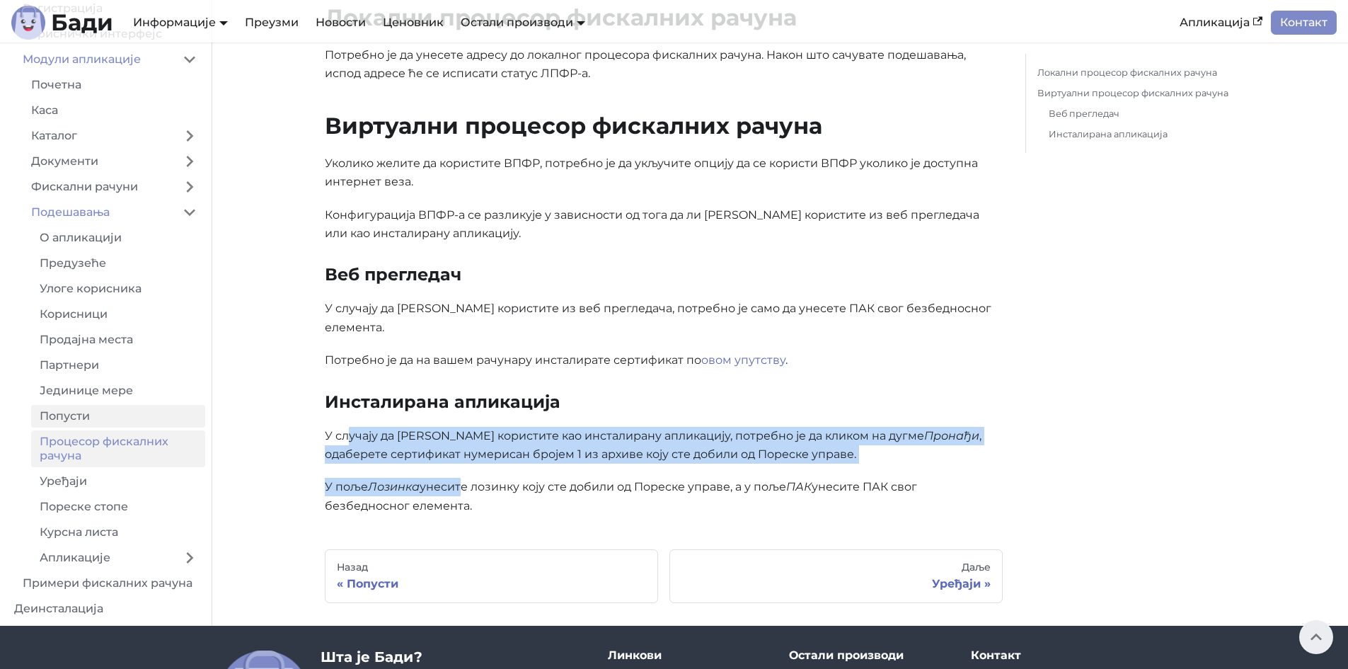
scroll to position [769, 0]
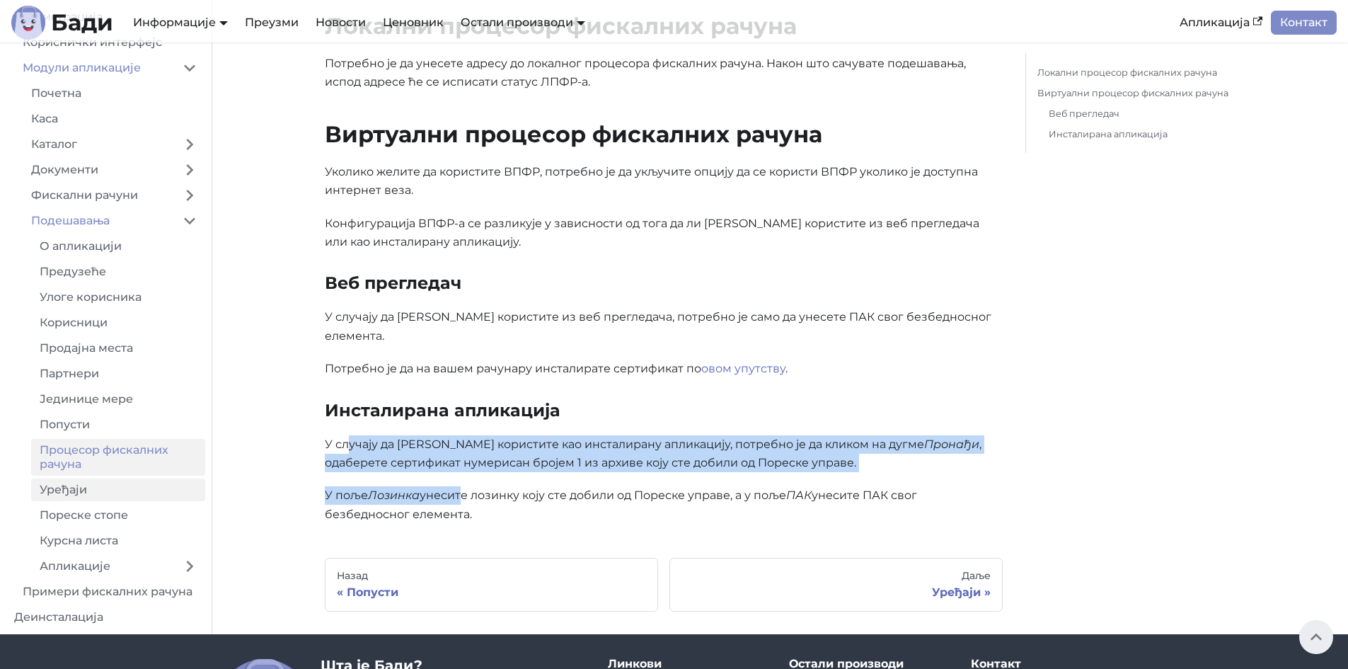
click at [77, 478] on link "Уређаји" at bounding box center [118, 489] width 174 height 23
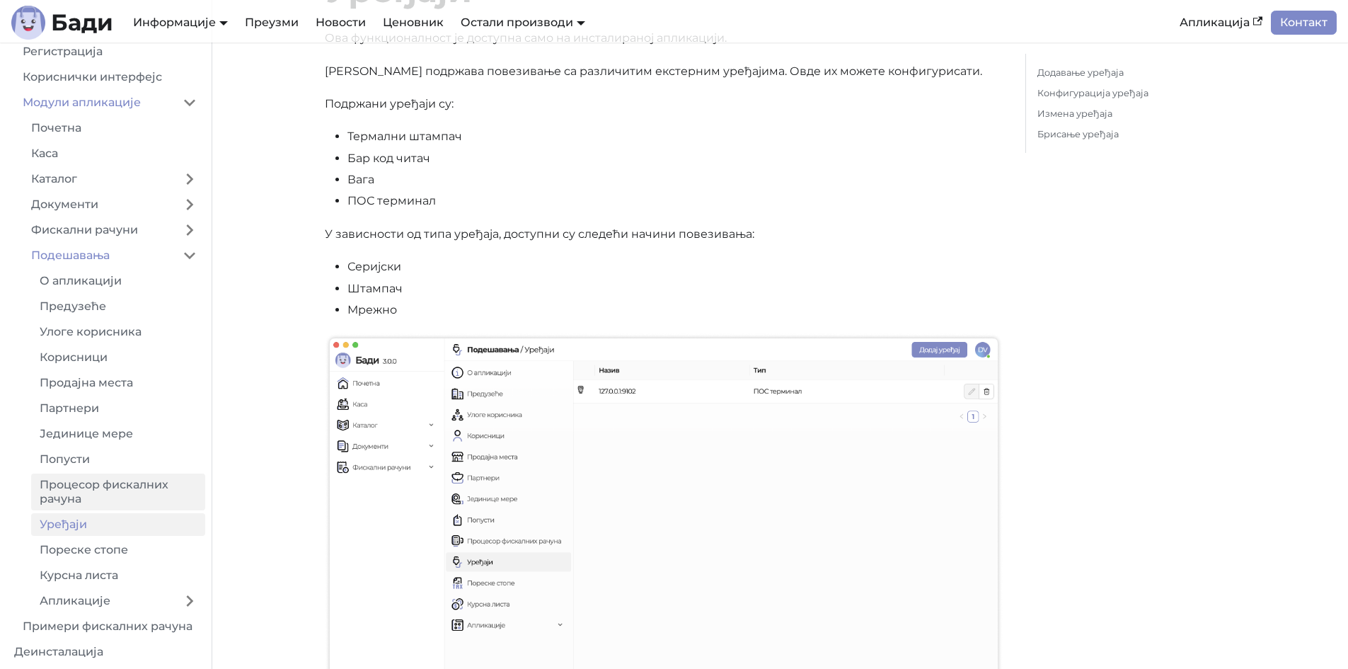
scroll to position [142, 0]
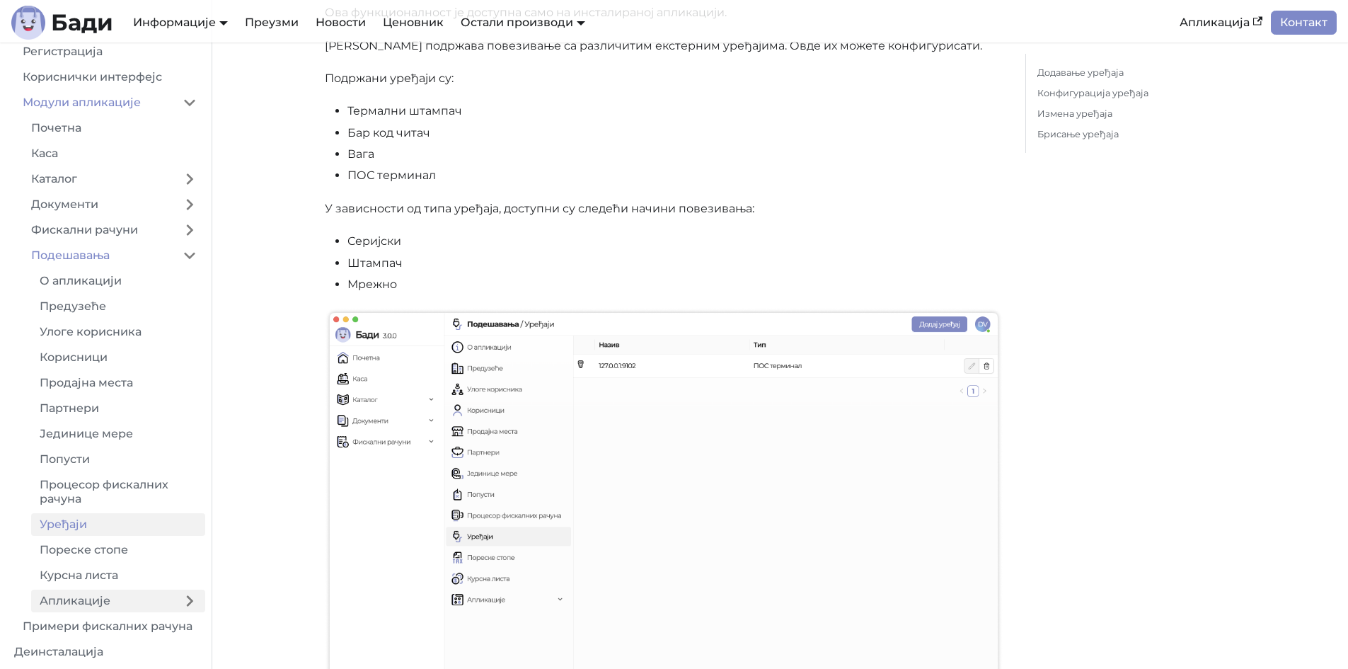
click at [100, 604] on link "Апликације" at bounding box center [102, 601] width 143 height 23
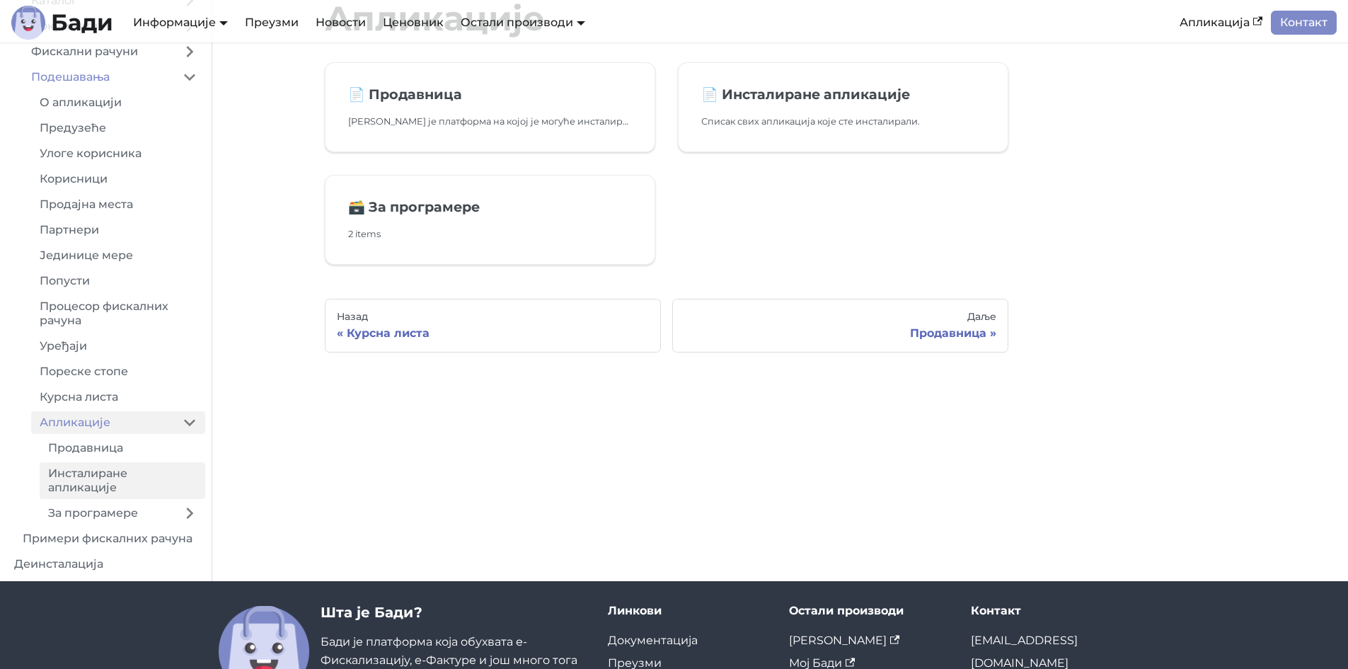
scroll to position [212, 0]
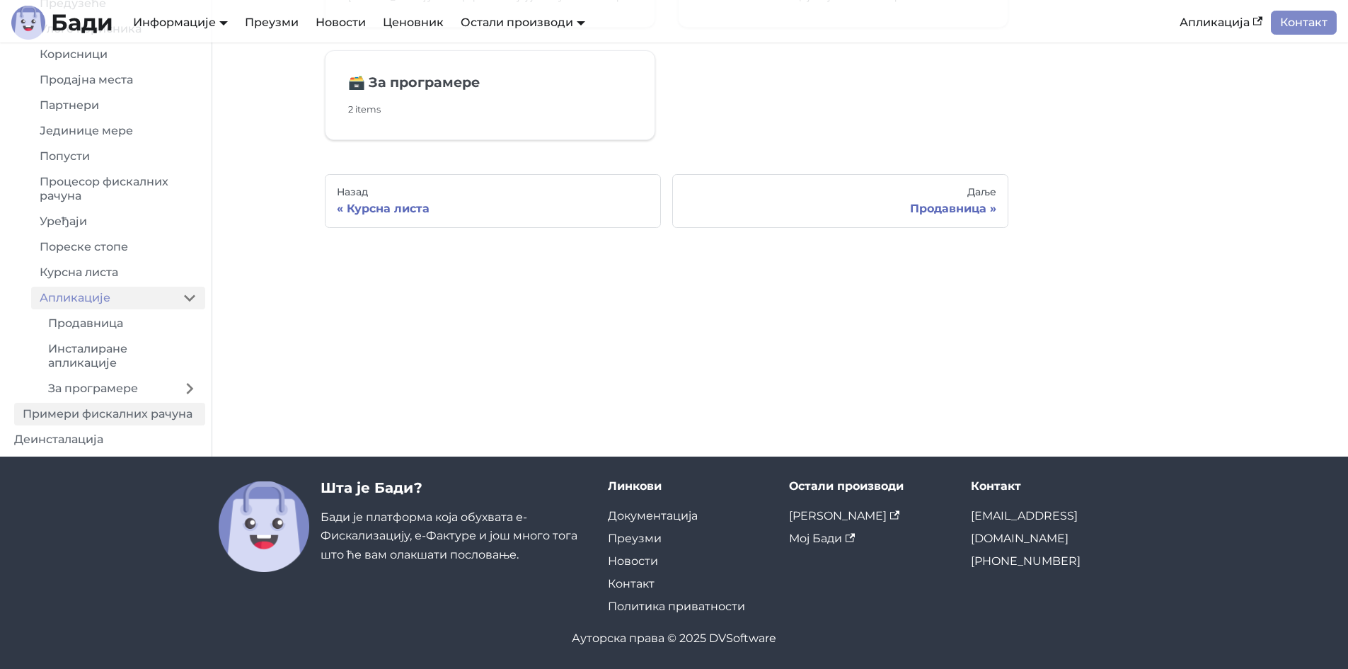
click at [116, 417] on link "Примери фискалних рачуна" at bounding box center [109, 414] width 191 height 23
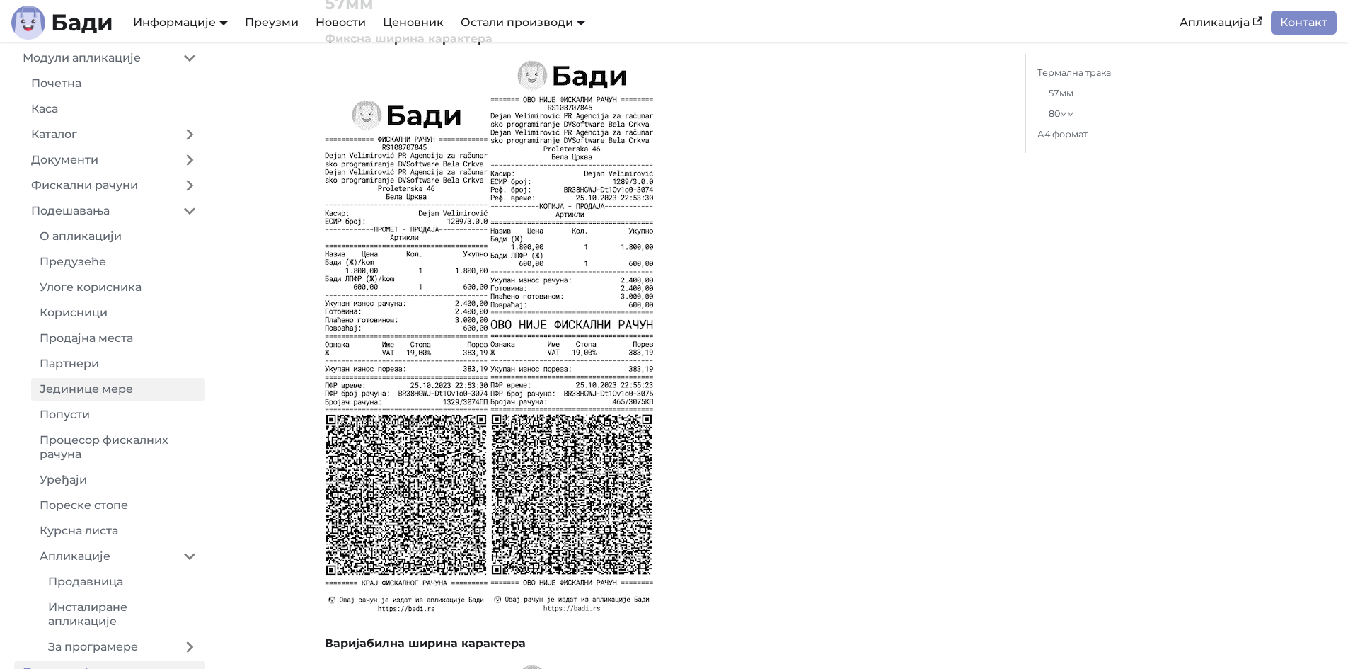
scroll to position [155, 0]
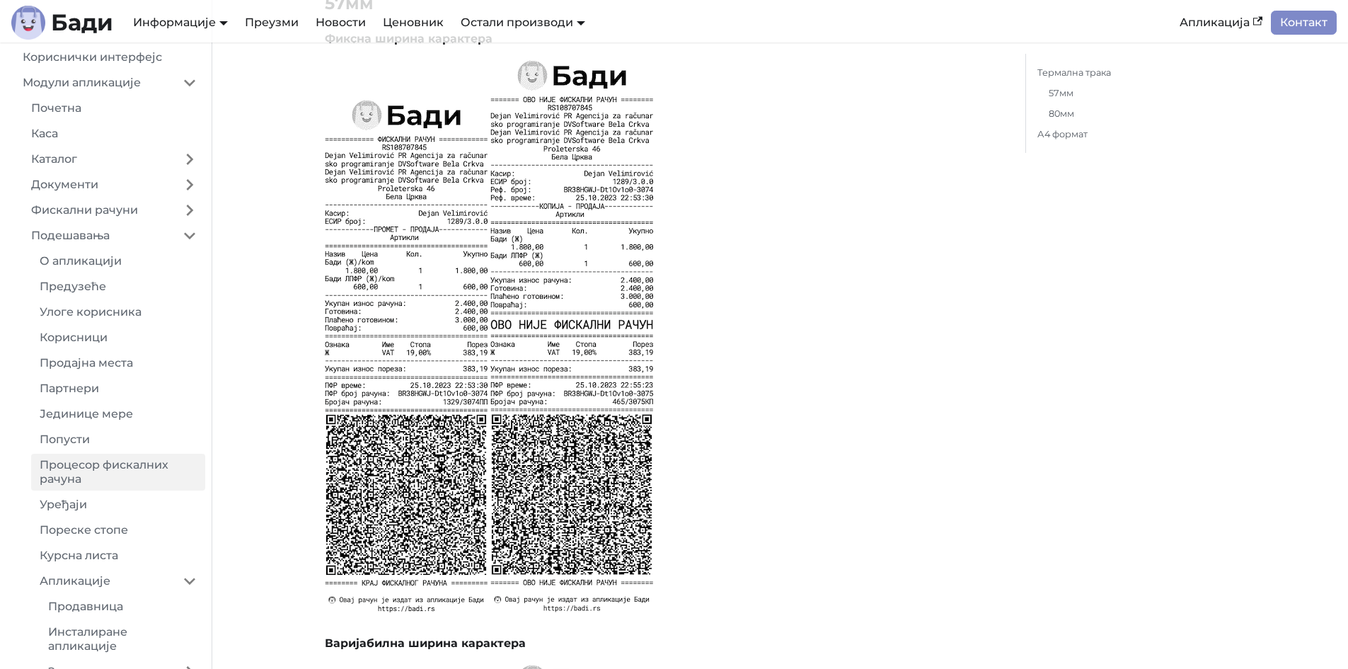
click at [97, 466] on link "Процесор фискалних рачуна" at bounding box center [118, 472] width 174 height 37
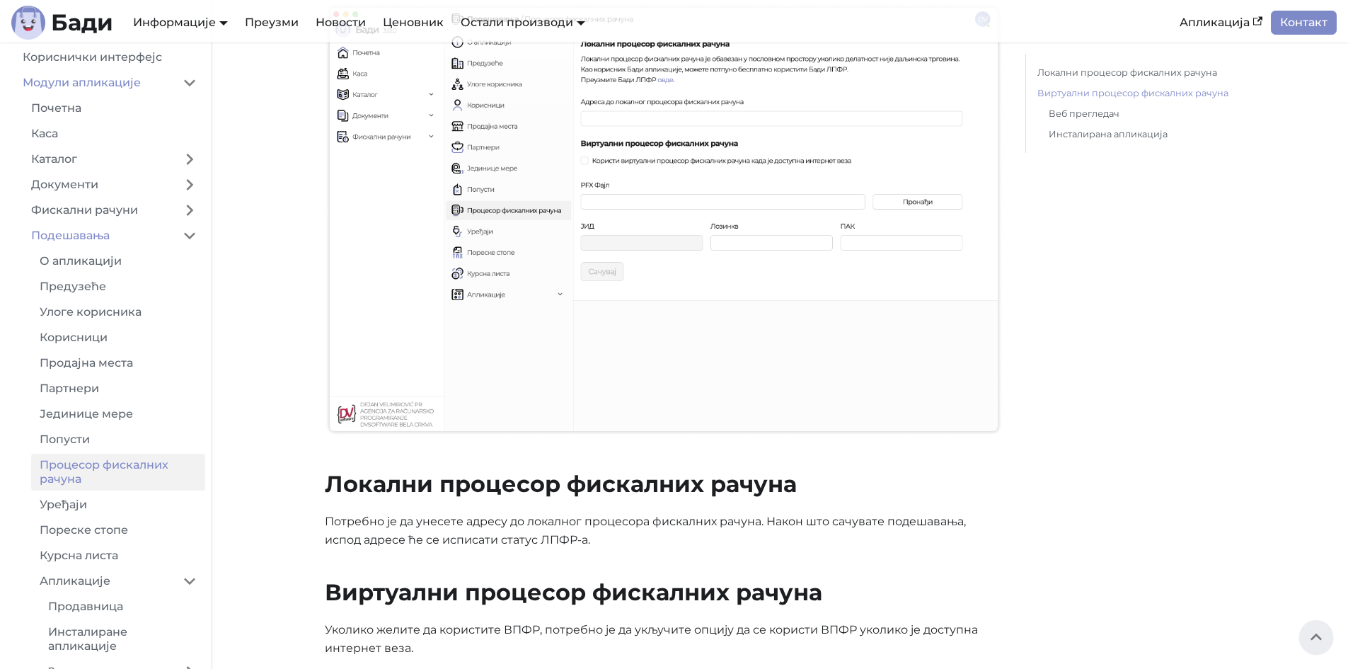
scroll to position [132, 0]
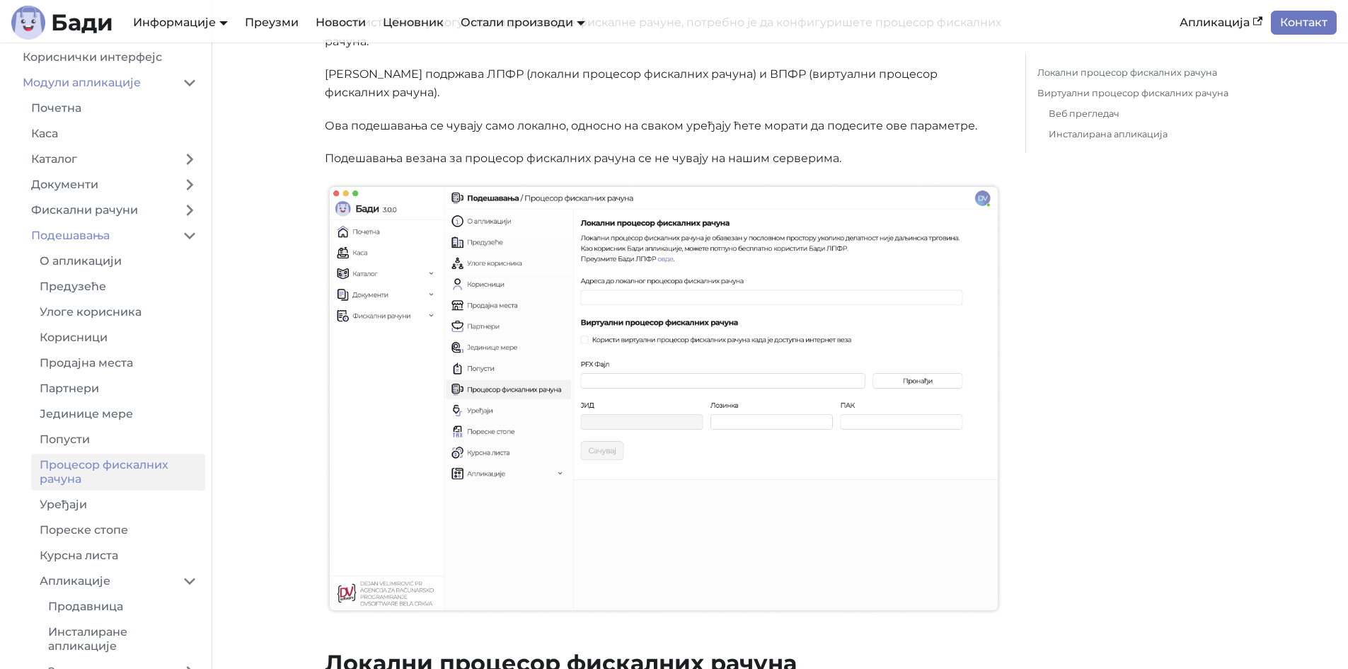
click at [1289, 18] on link "Контакт" at bounding box center [1304, 23] width 66 height 24
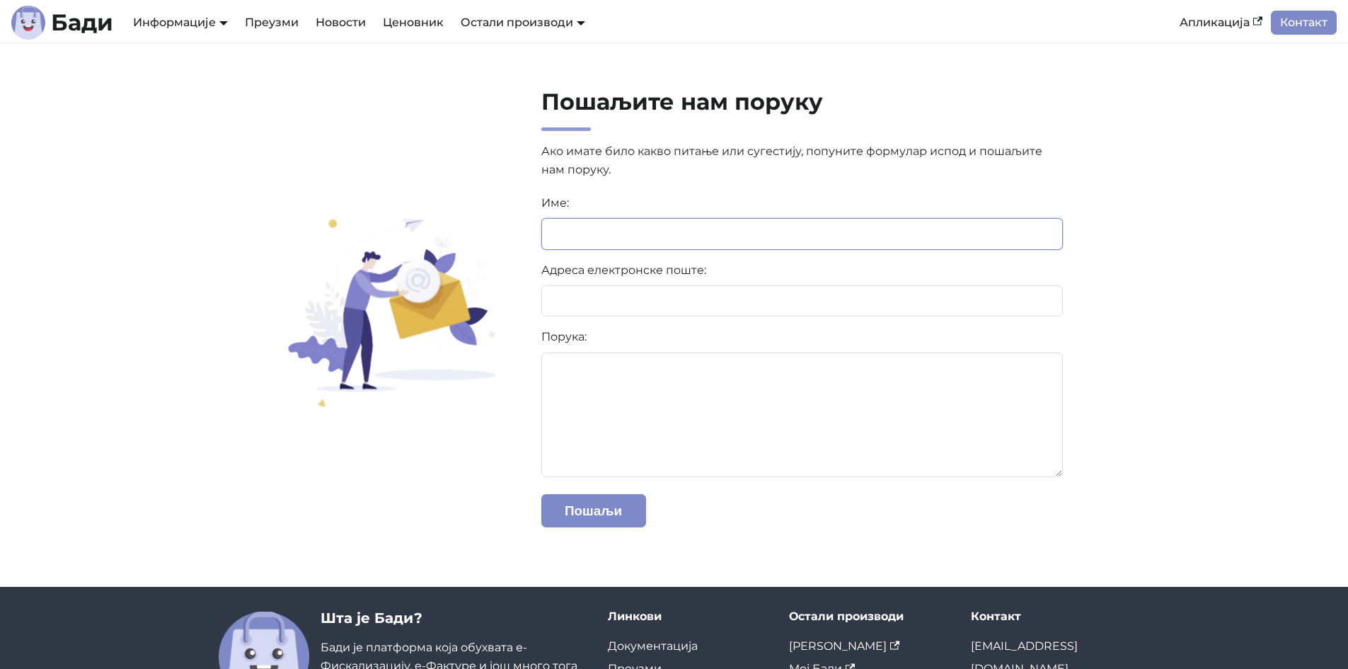
click at [637, 236] on input at bounding box center [802, 233] width 522 height 31
type input "**********"
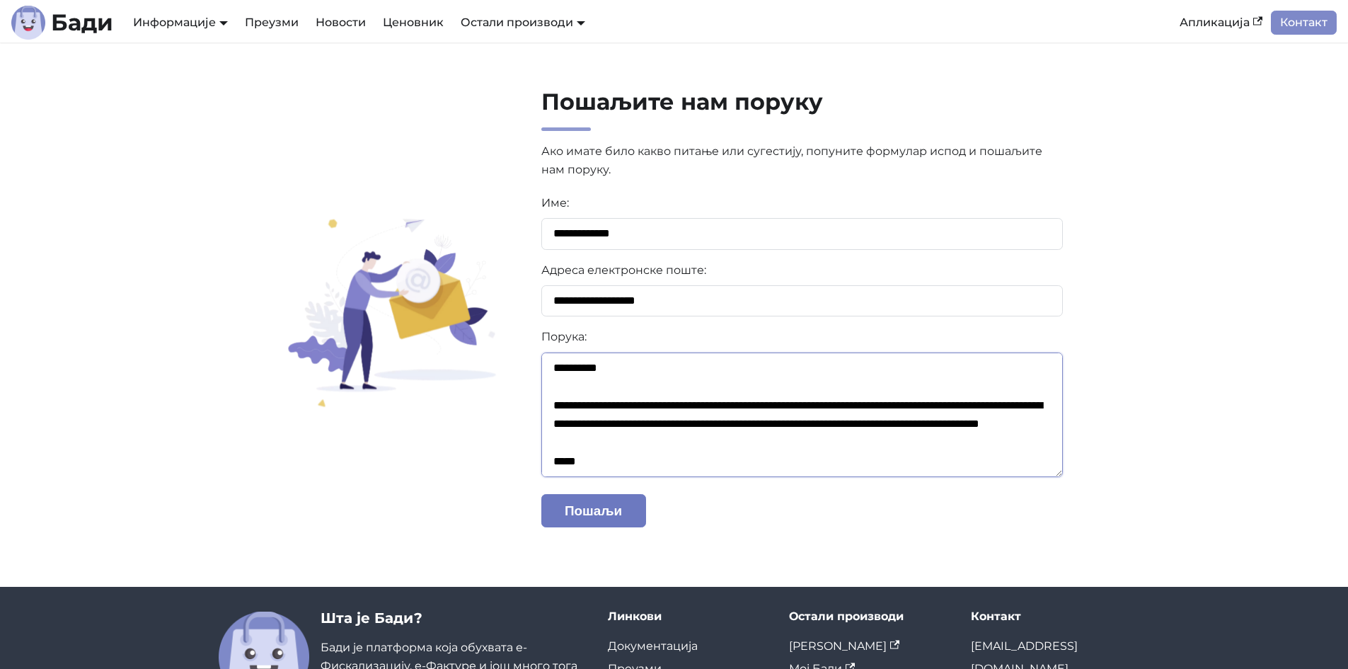
type textarea "**********"
click at [567, 515] on button "Пошаљи" at bounding box center [593, 510] width 105 height 33
